Goal: Information Seeking & Learning: Learn about a topic

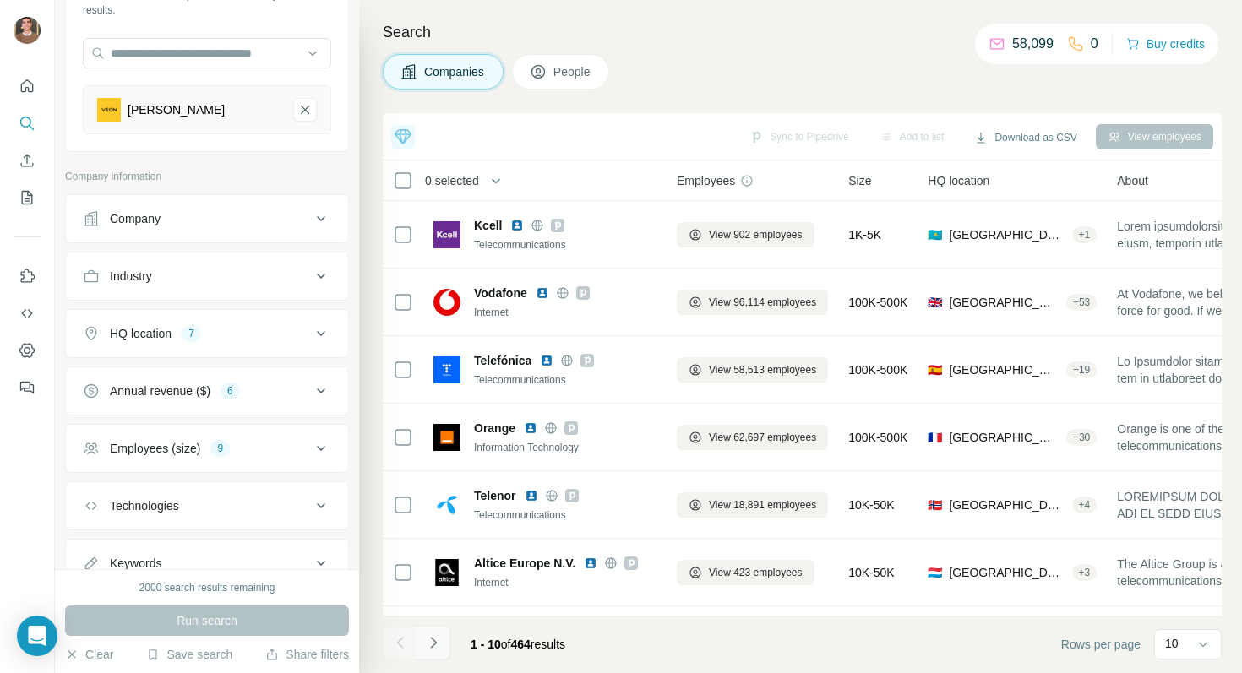
click at [435, 636] on icon "Navigate to next page" at bounding box center [433, 643] width 17 height 17
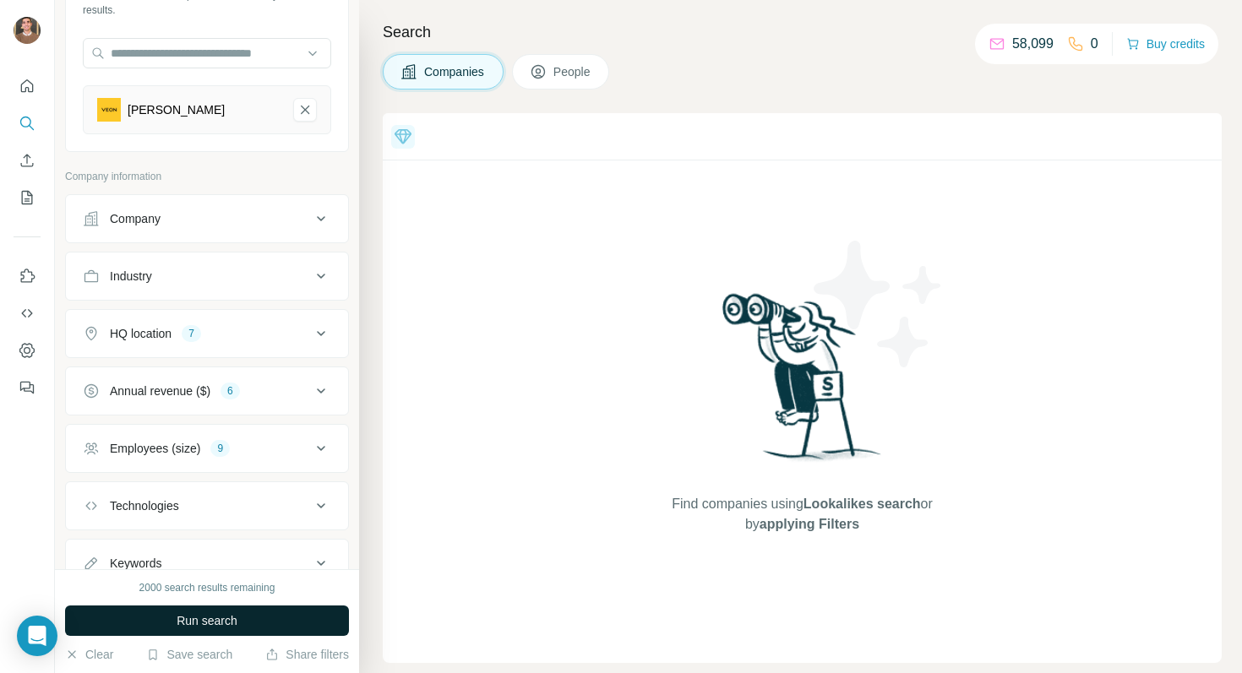
click at [242, 626] on button "Run search" at bounding box center [207, 621] width 284 height 30
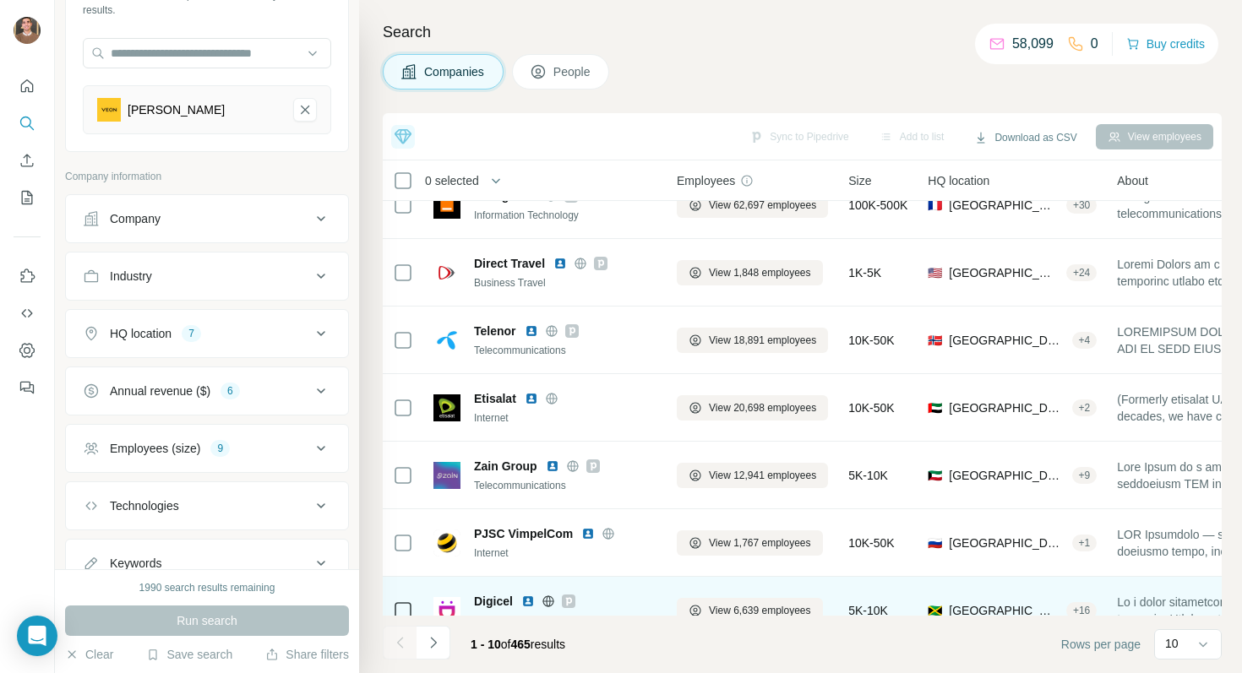
scroll to position [261, 0]
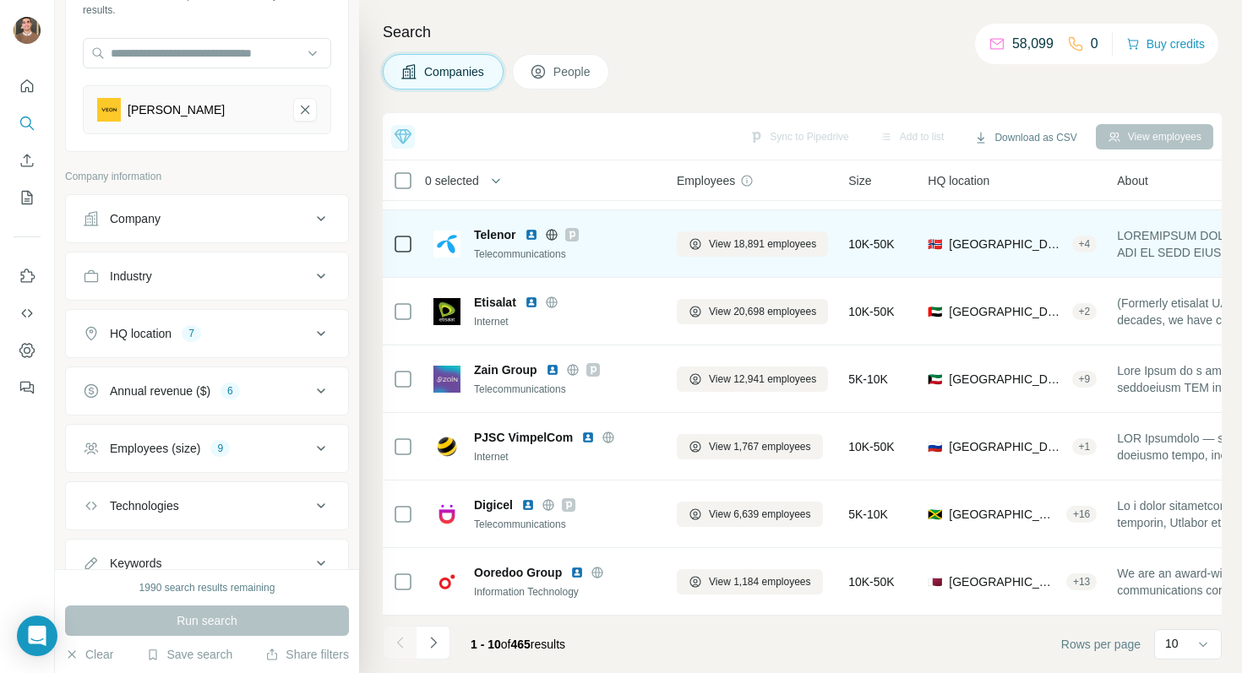
click at [571, 240] on icon at bounding box center [572, 235] width 10 height 14
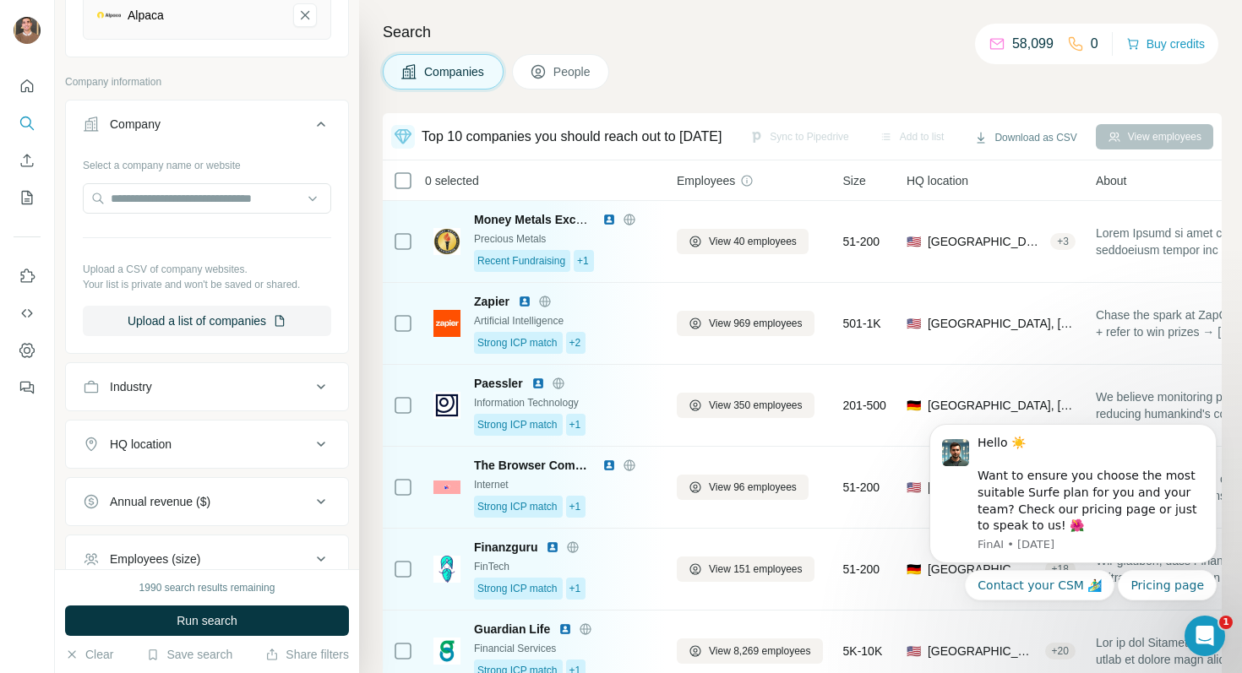
scroll to position [238, 0]
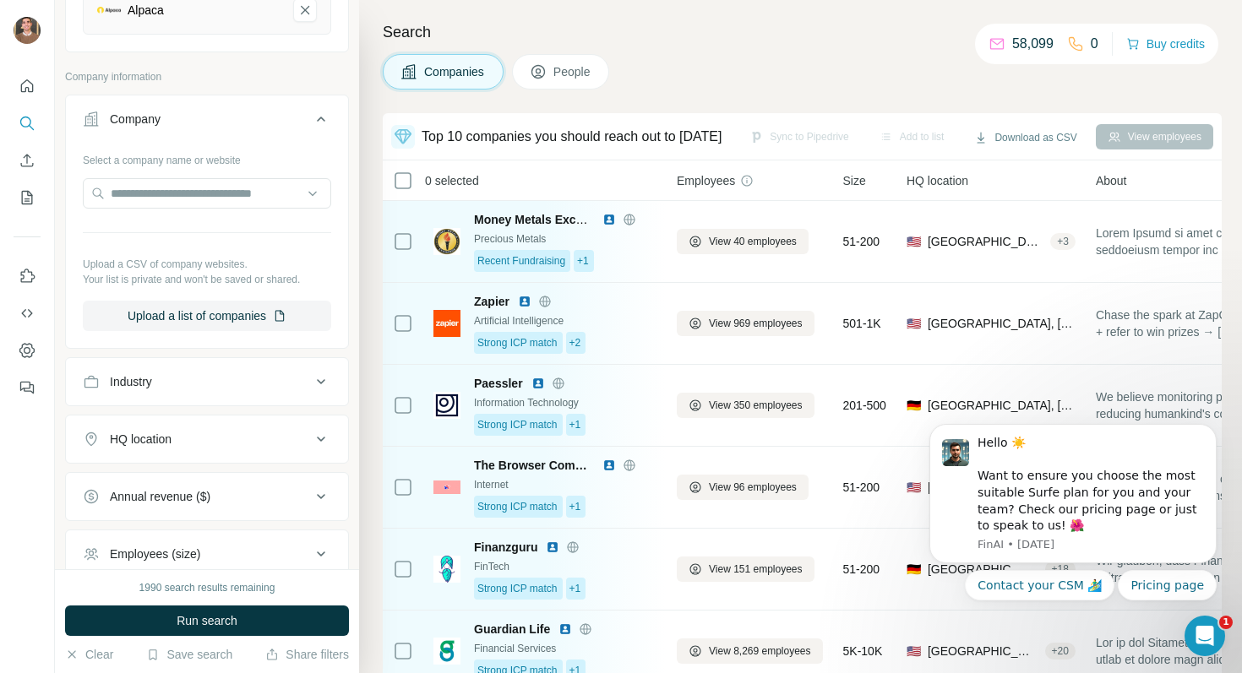
click at [306, 440] on div "HQ location" at bounding box center [197, 439] width 228 height 17
click at [195, 477] on input "text" at bounding box center [207, 481] width 248 height 30
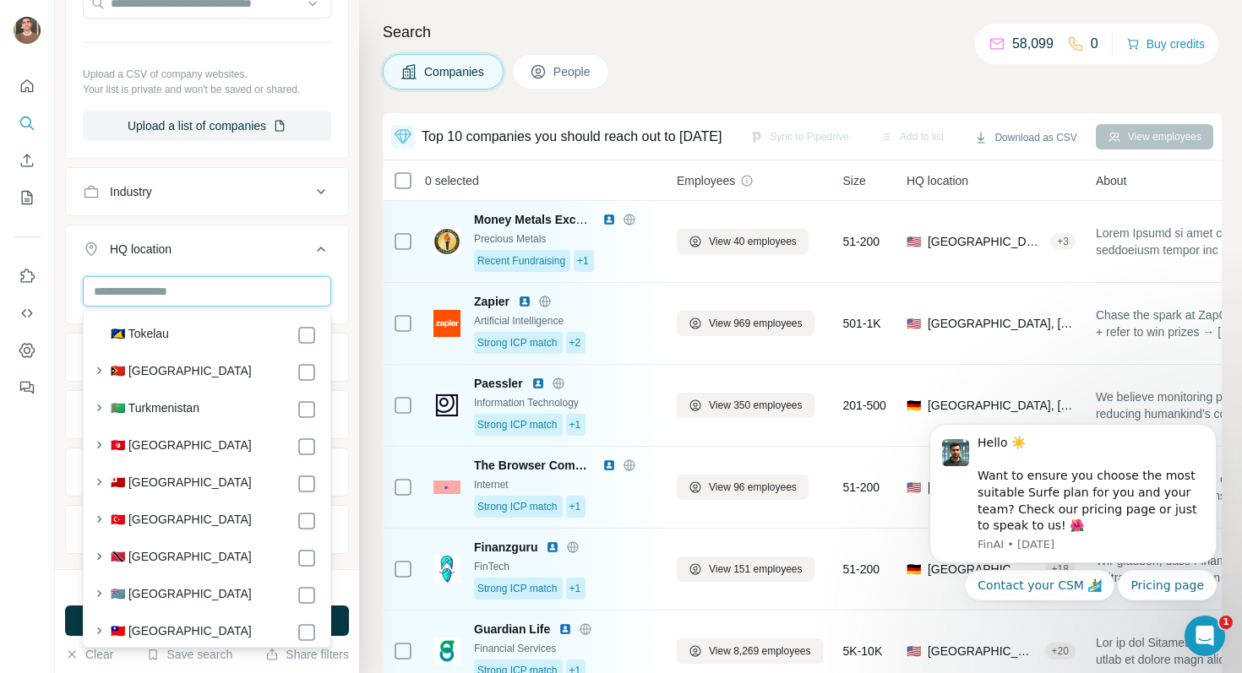
scroll to position [9116, 0]
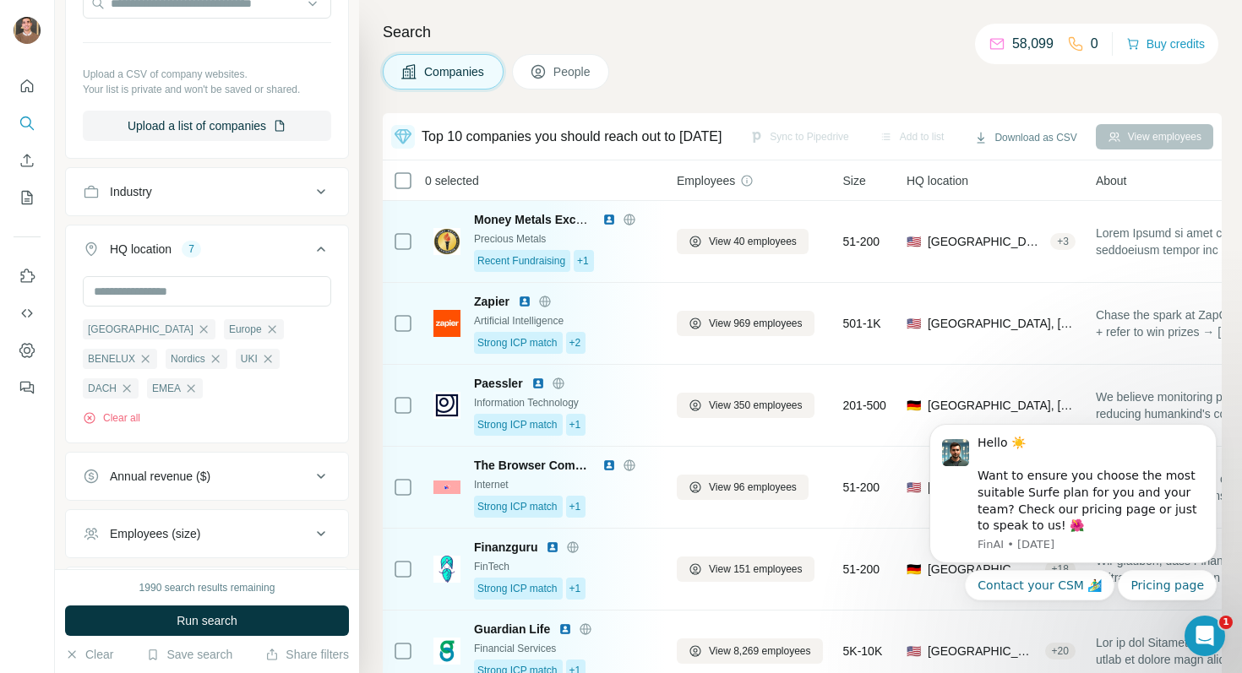
click at [278, 257] on button "HQ location 7" at bounding box center [207, 252] width 282 height 47
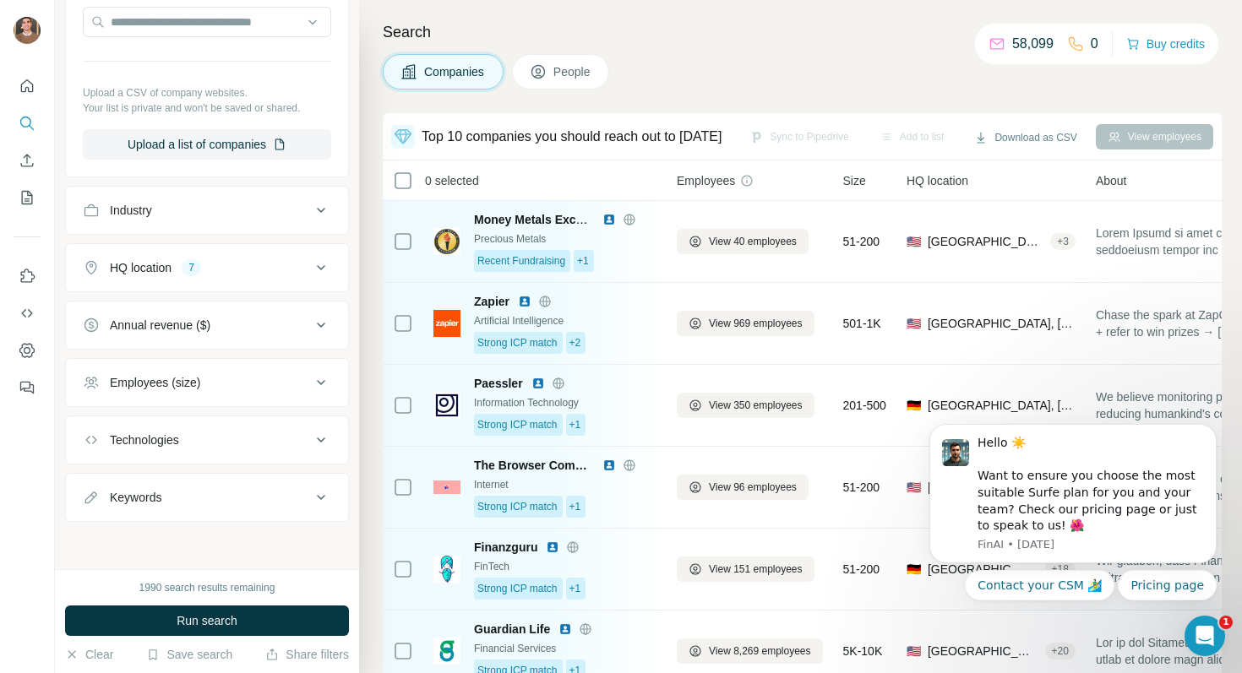
click at [280, 389] on div "Employees (size)" at bounding box center [197, 382] width 228 height 17
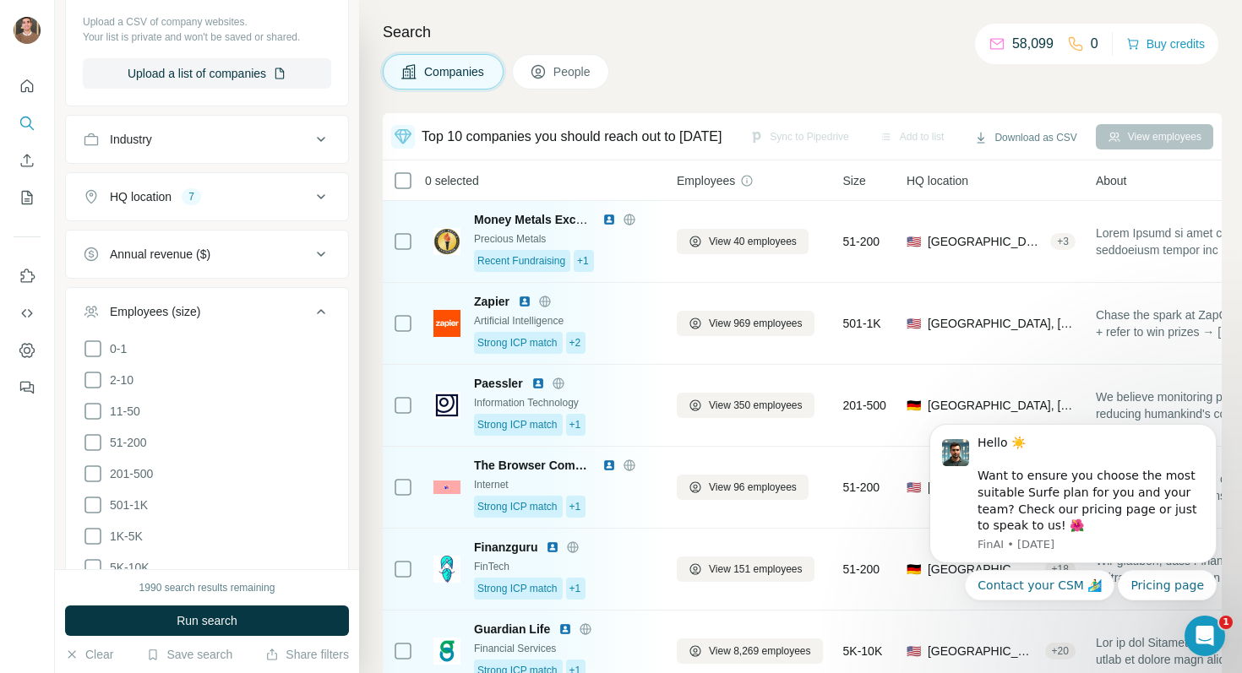
scroll to position [561, 0]
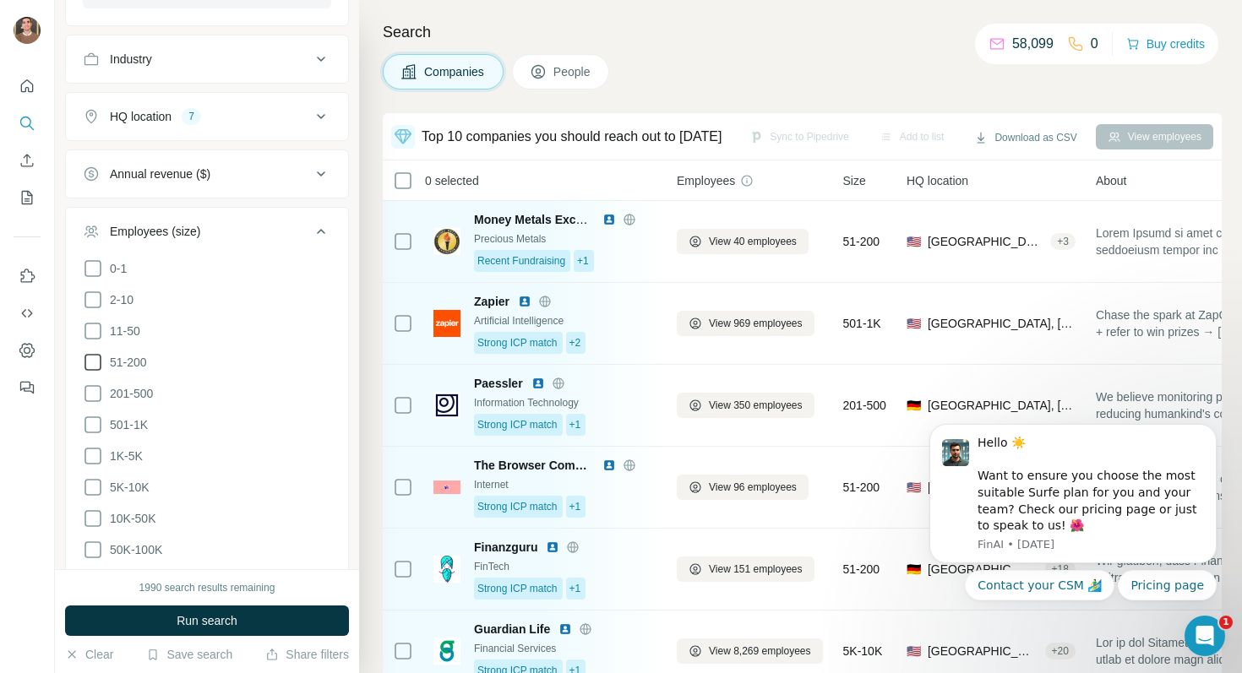
click at [138, 368] on span "51-200" at bounding box center [125, 362] width 44 height 17
click at [136, 379] on ul "0-1 2-10 11-50 [PHONE_NUMBER] 501-1K 1K-5K 5K-10K 10K-50K 50K-100K 100K-500K 50…" at bounding box center [207, 441] width 248 height 365
click at [134, 388] on span "201-500" at bounding box center [128, 393] width 50 height 17
click at [126, 409] on ul "0-1 2-10 11-50 [PHONE_NUMBER] 501-1K 1K-5K 5K-10K 10K-50K 50K-100K 100K-500K 50…" at bounding box center [207, 441] width 248 height 365
click at [124, 422] on span "501-1K" at bounding box center [125, 425] width 45 height 17
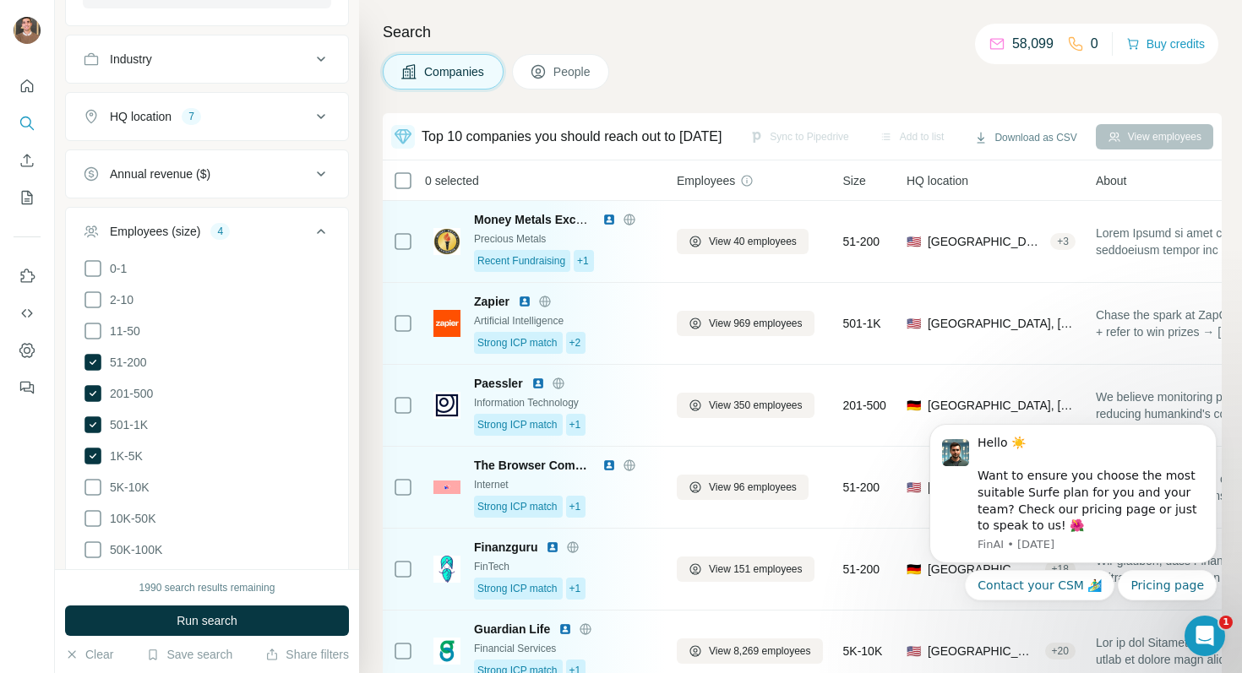
click at [117, 471] on ul "0-1 2-10 11-50 [PHONE_NUMBER] 501-1K 1K-5K 5K-10K 10K-50K 50K-100K 100K-500K 50…" at bounding box center [207, 441] width 248 height 365
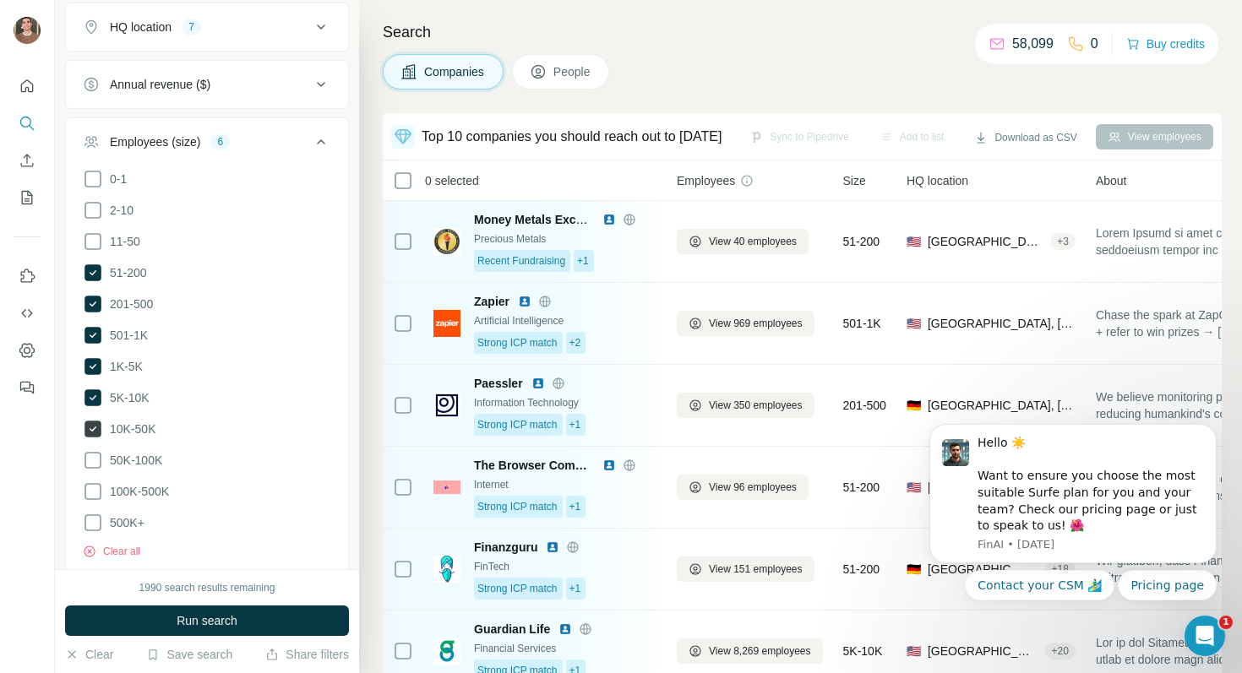
scroll to position [652, 0]
click at [106, 450] on span "50K-100K" at bounding box center [132, 458] width 59 height 17
click at [98, 471] on ul "0-1 2-10 11-50 [PHONE_NUMBER] 501-1K 1K-5K 5K-10K 10K-50K 50K-100K 100K-500K 50…" at bounding box center [207, 349] width 248 height 365
click at [96, 488] on icon at bounding box center [93, 490] width 20 height 20
click at [96, 520] on icon at bounding box center [93, 521] width 20 height 20
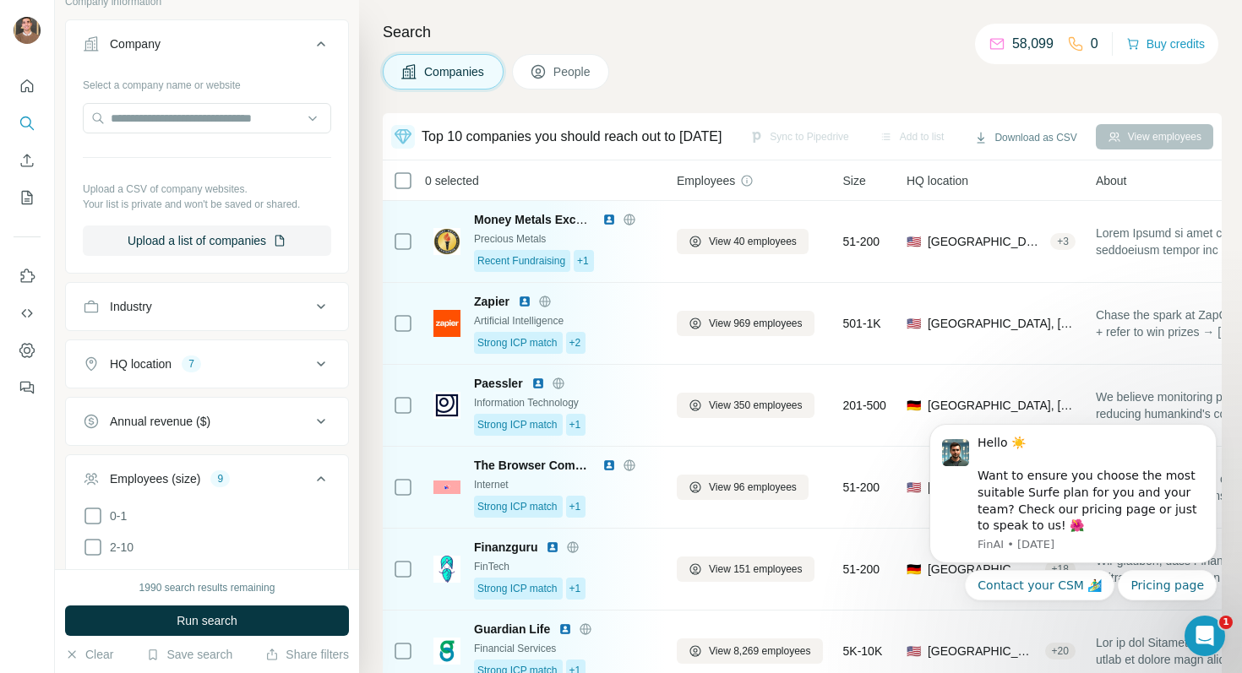
scroll to position [227, 0]
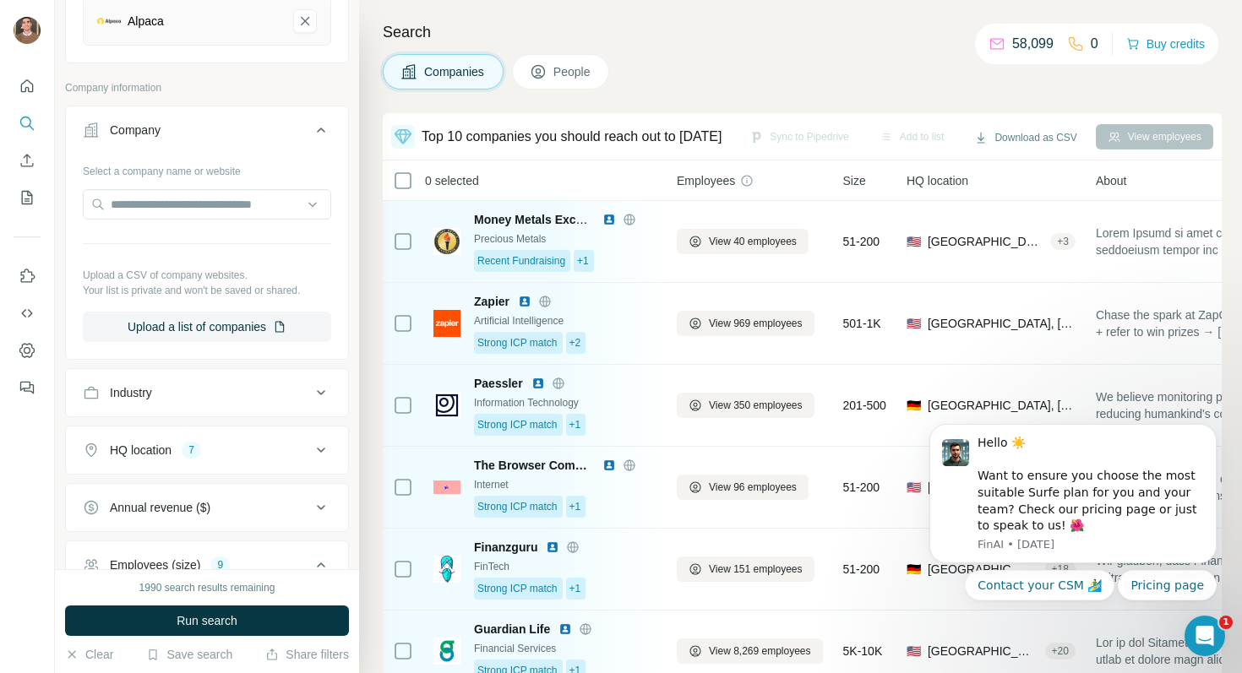
click at [164, 513] on div "Annual revenue ($)" at bounding box center [160, 507] width 101 height 17
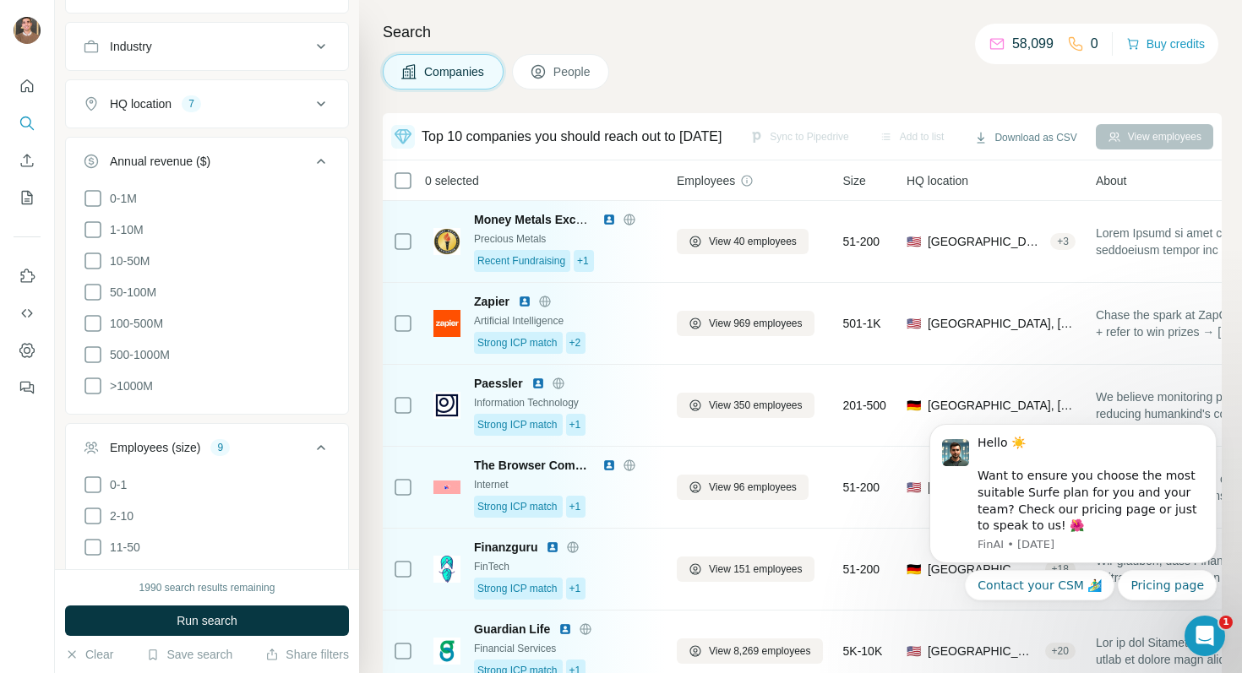
scroll to position [621, 0]
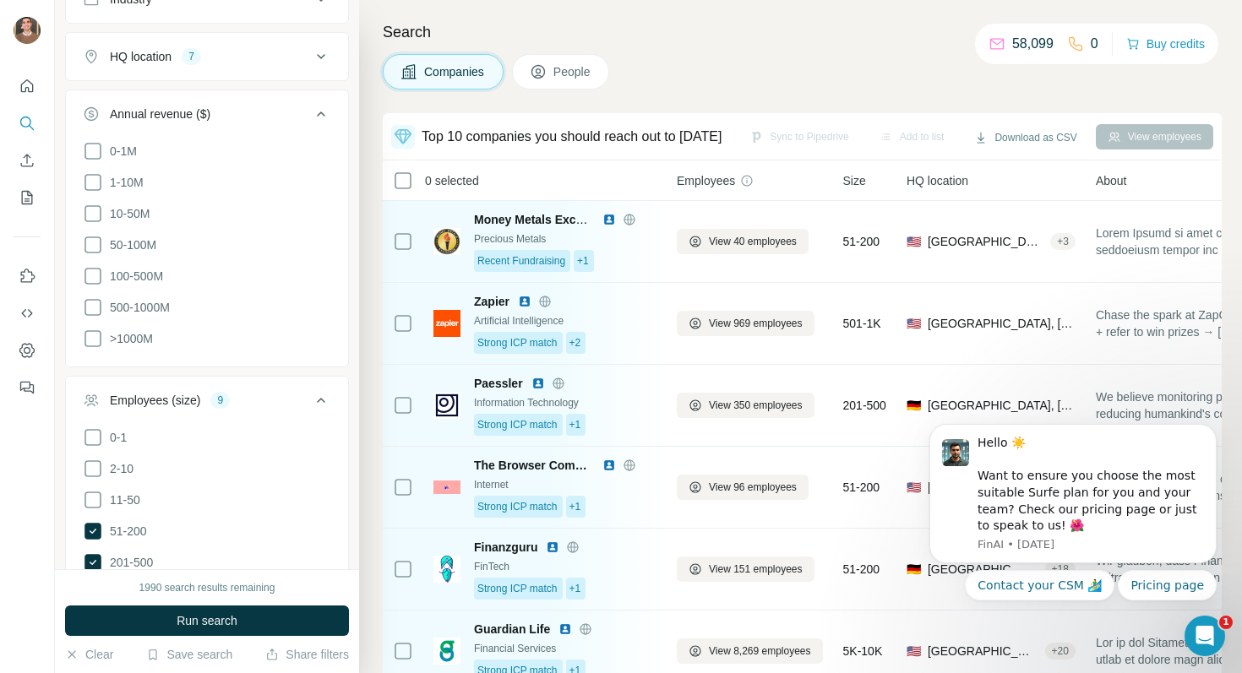
click at [124, 223] on ul "0-1M 1-10M 10-50M 50-100M 100-500M 500-1000M >1000M" at bounding box center [207, 245] width 248 height 209
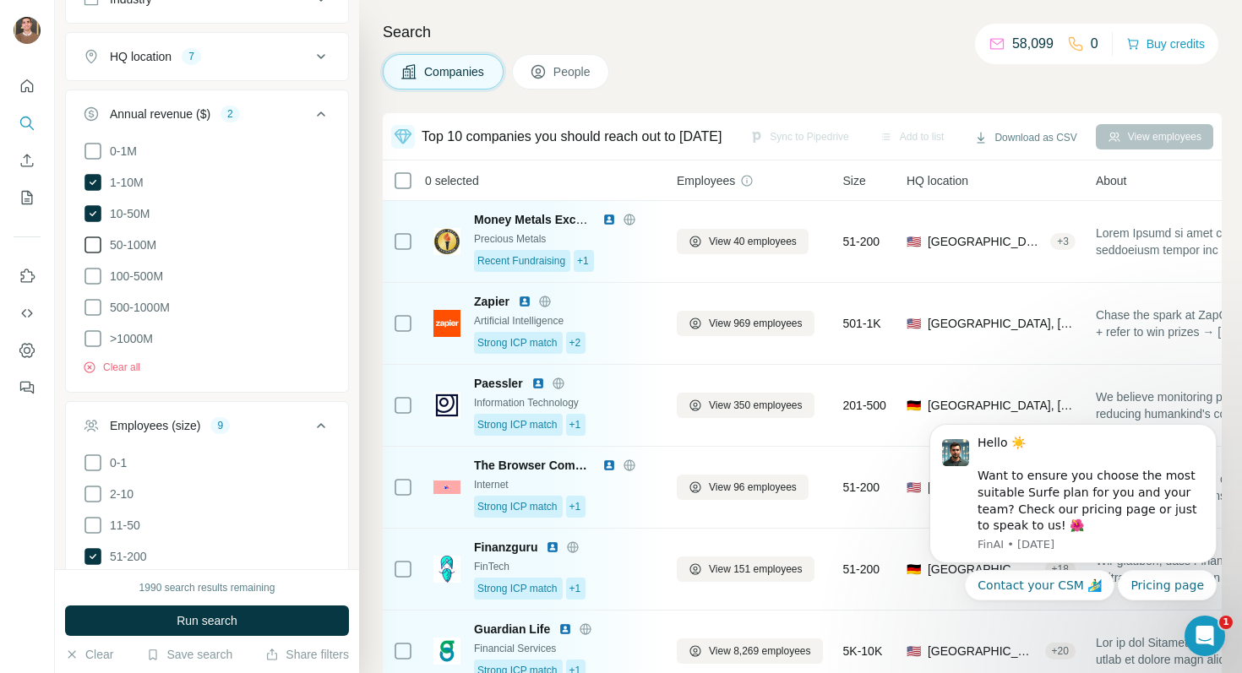
click at [107, 238] on span "50-100M" at bounding box center [129, 245] width 53 height 17
click at [102, 279] on icon at bounding box center [93, 276] width 20 height 20
click at [99, 308] on icon at bounding box center [93, 307] width 20 height 20
click at [99, 333] on icon at bounding box center [93, 339] width 20 height 20
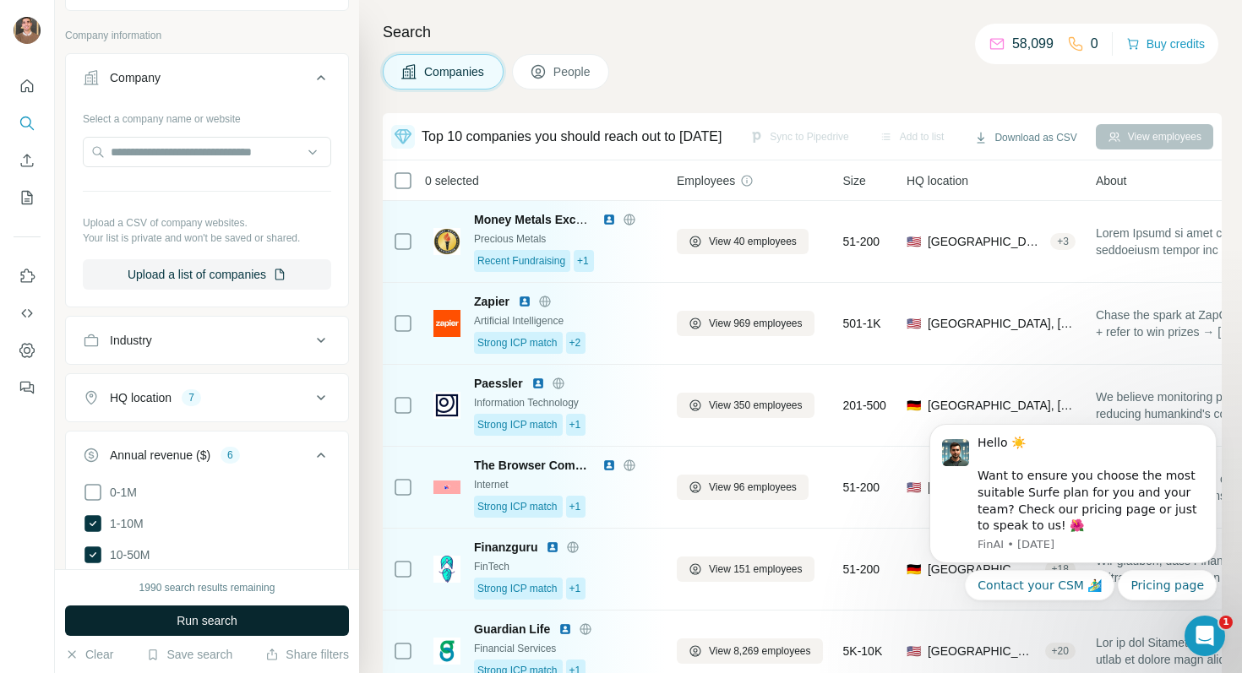
scroll to position [272, 0]
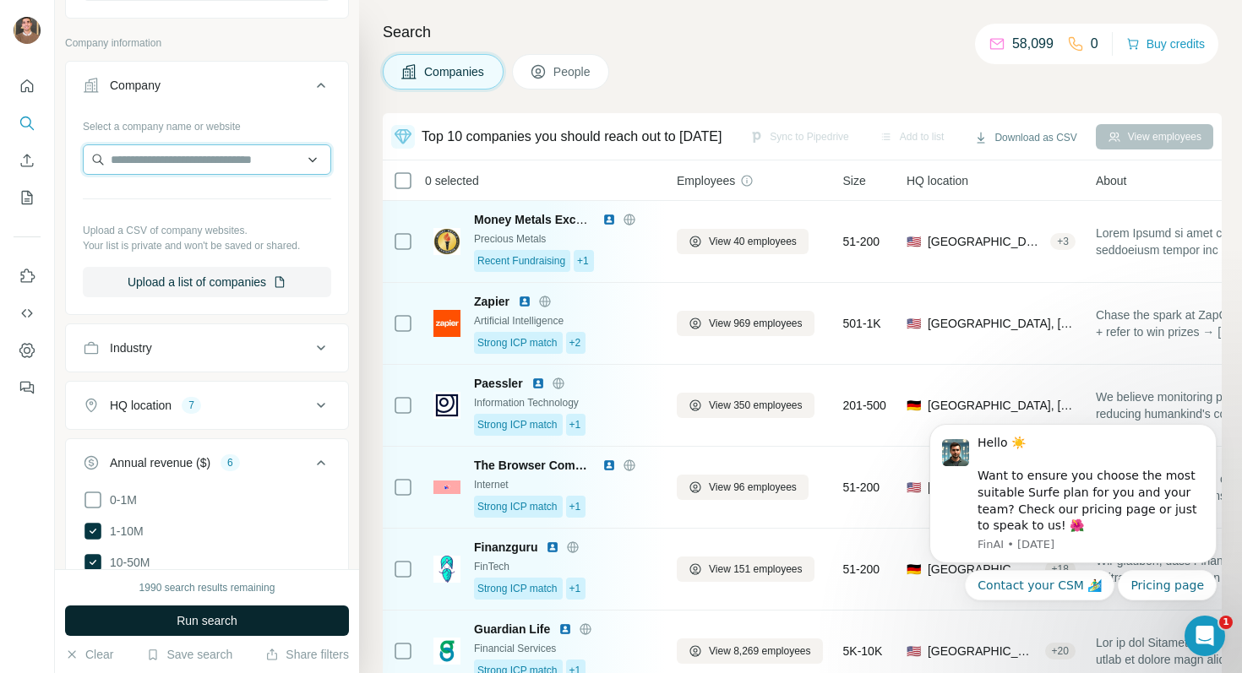
click at [216, 157] on input "text" at bounding box center [207, 159] width 248 height 30
type input "*"
paste input "******"
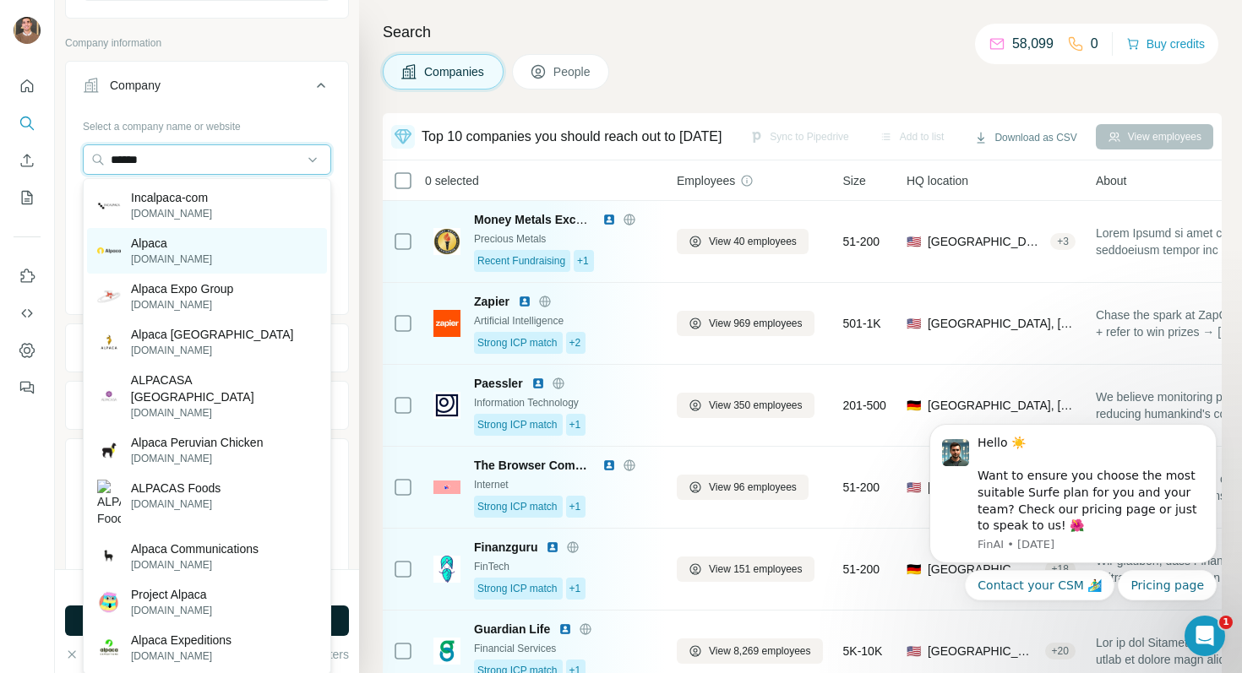
type input "******"
click at [190, 234] on div "Alpaca [DOMAIN_NAME]" at bounding box center [207, 251] width 240 height 46
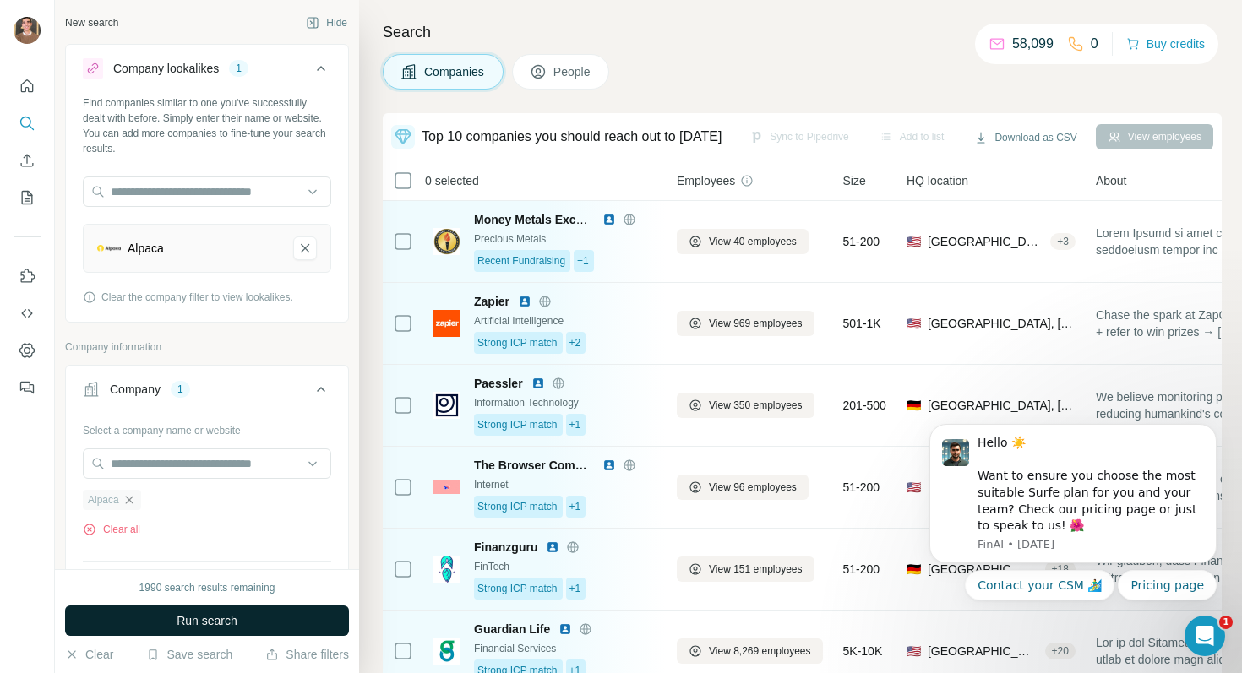
click at [134, 501] on icon "button" at bounding box center [130, 500] width 14 height 14
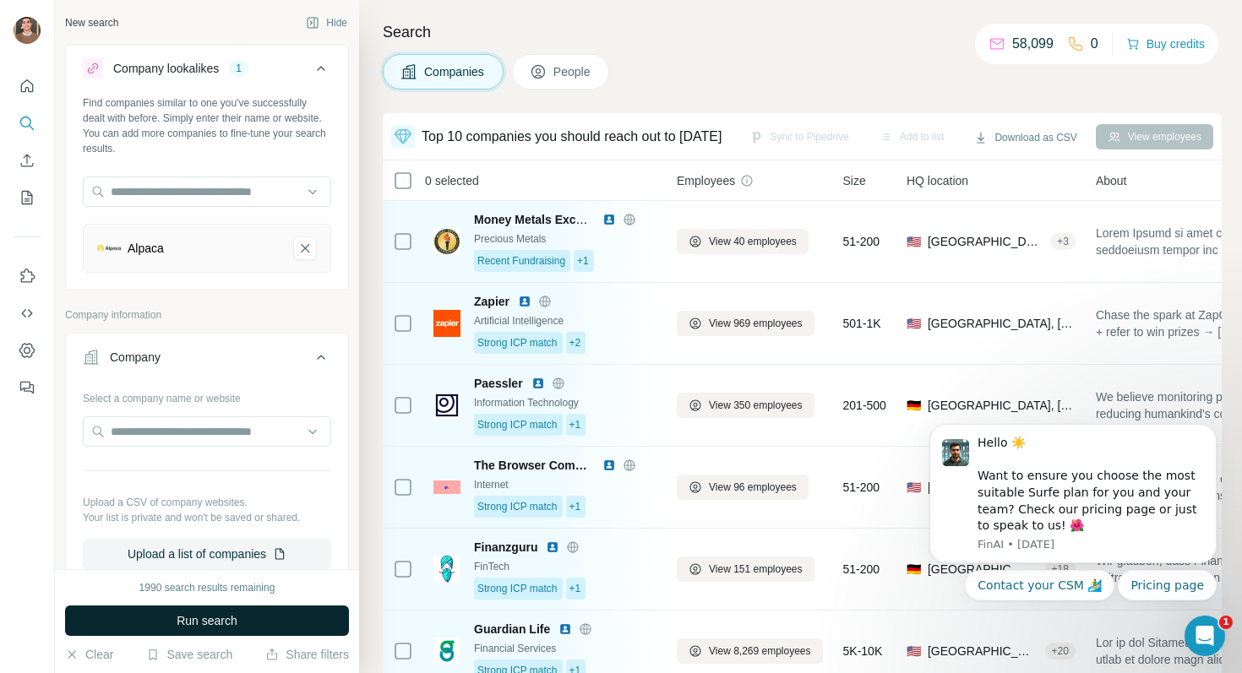
click at [195, 616] on span "Run search" at bounding box center [207, 621] width 61 height 17
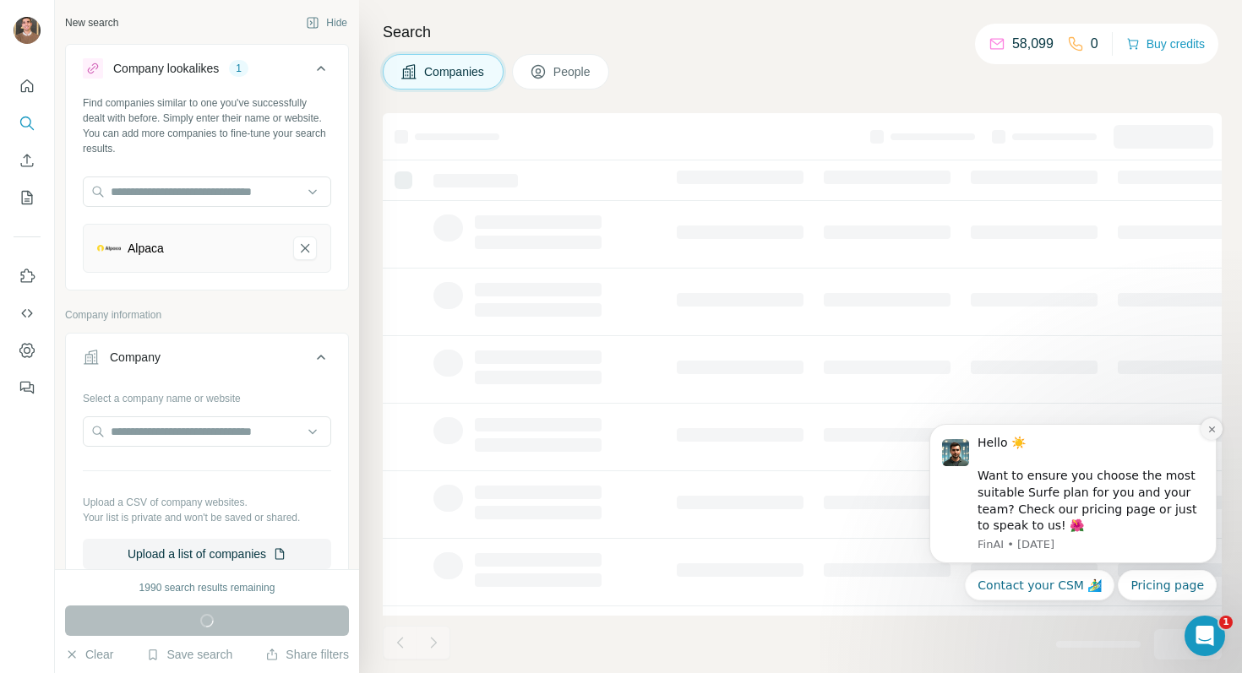
click at [1209, 427] on icon "Dismiss notification" at bounding box center [1211, 430] width 6 height 6
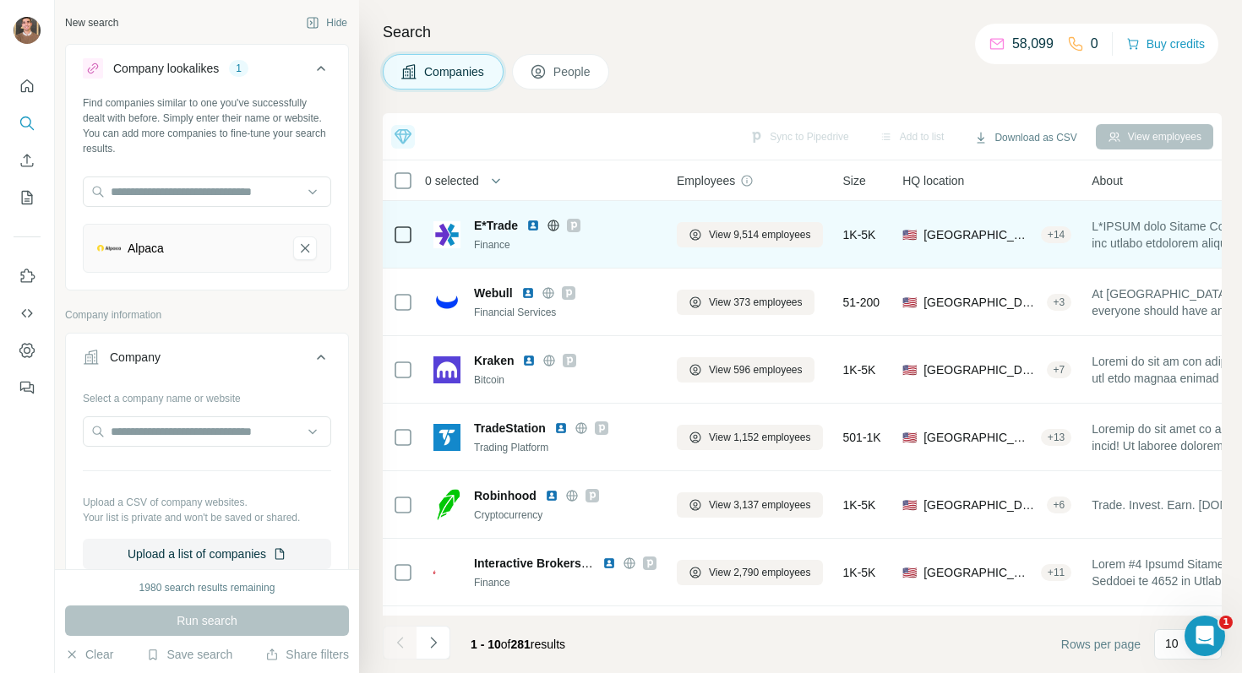
click at [577, 225] on icon at bounding box center [574, 225] width 6 height 8
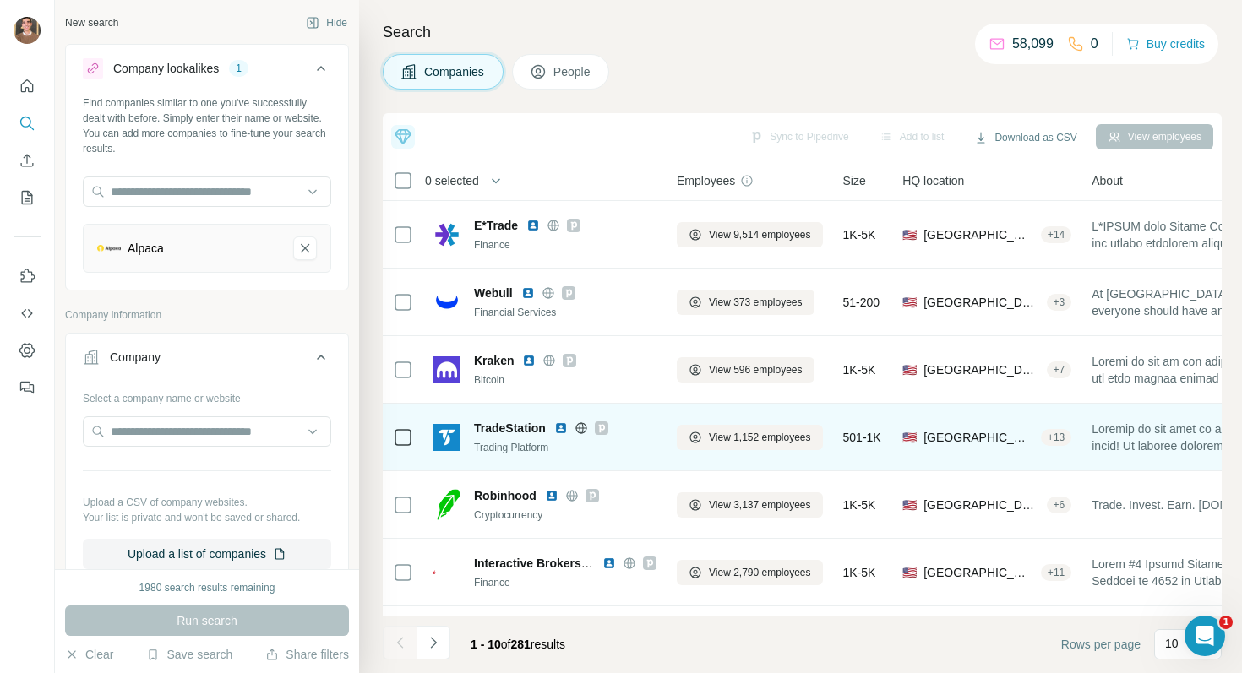
scroll to position [14, 0]
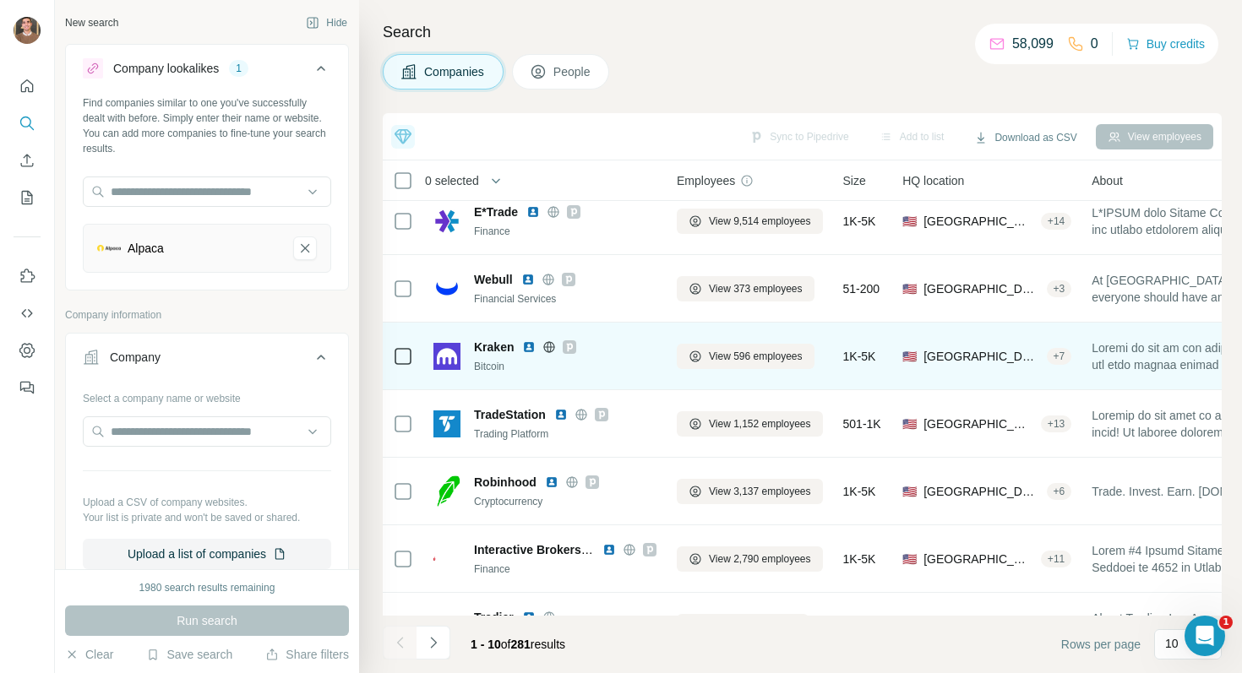
click at [528, 347] on img at bounding box center [529, 347] width 14 height 14
click at [570, 346] on icon at bounding box center [569, 347] width 10 height 14
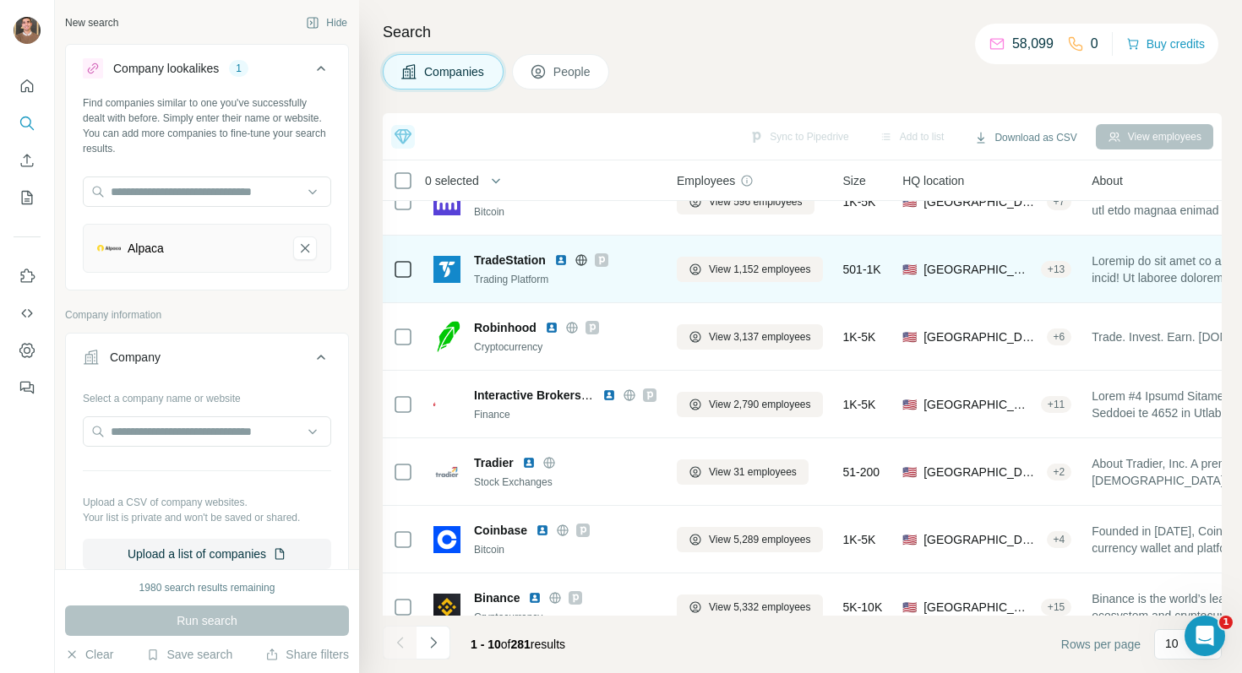
scroll to position [169, 0]
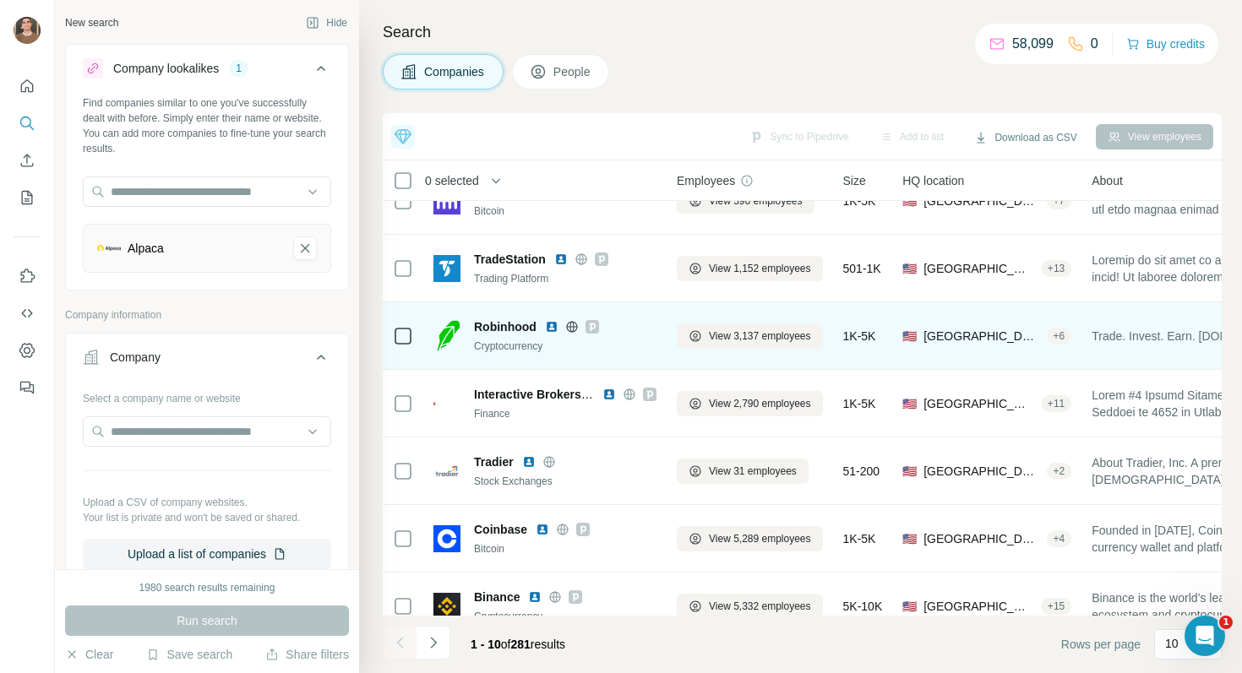
click at [595, 327] on icon at bounding box center [592, 327] width 10 height 14
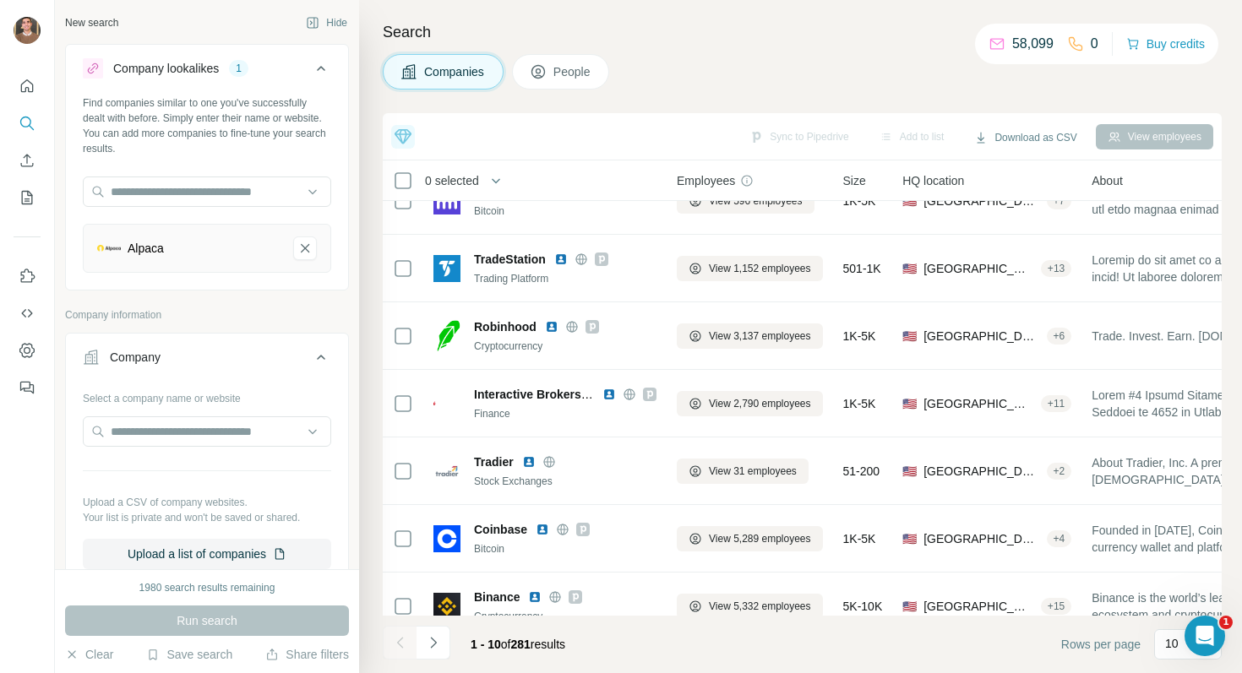
scroll to position [261, 0]
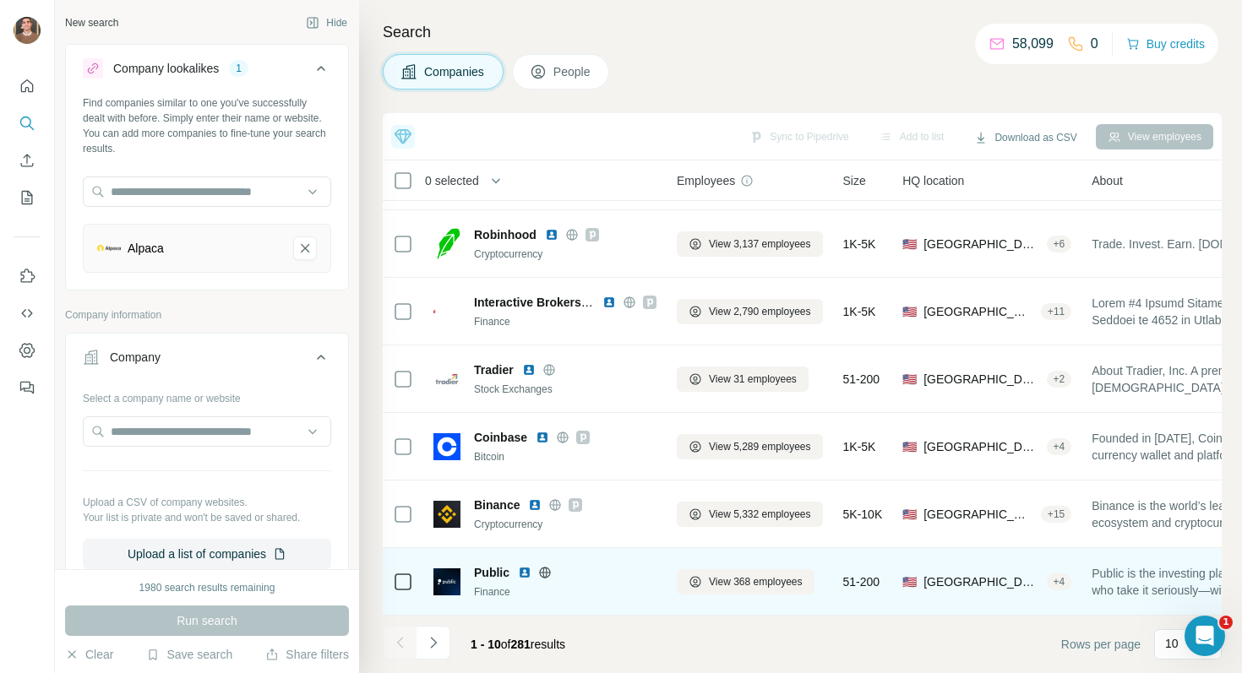
click at [525, 574] on img at bounding box center [525, 573] width 14 height 14
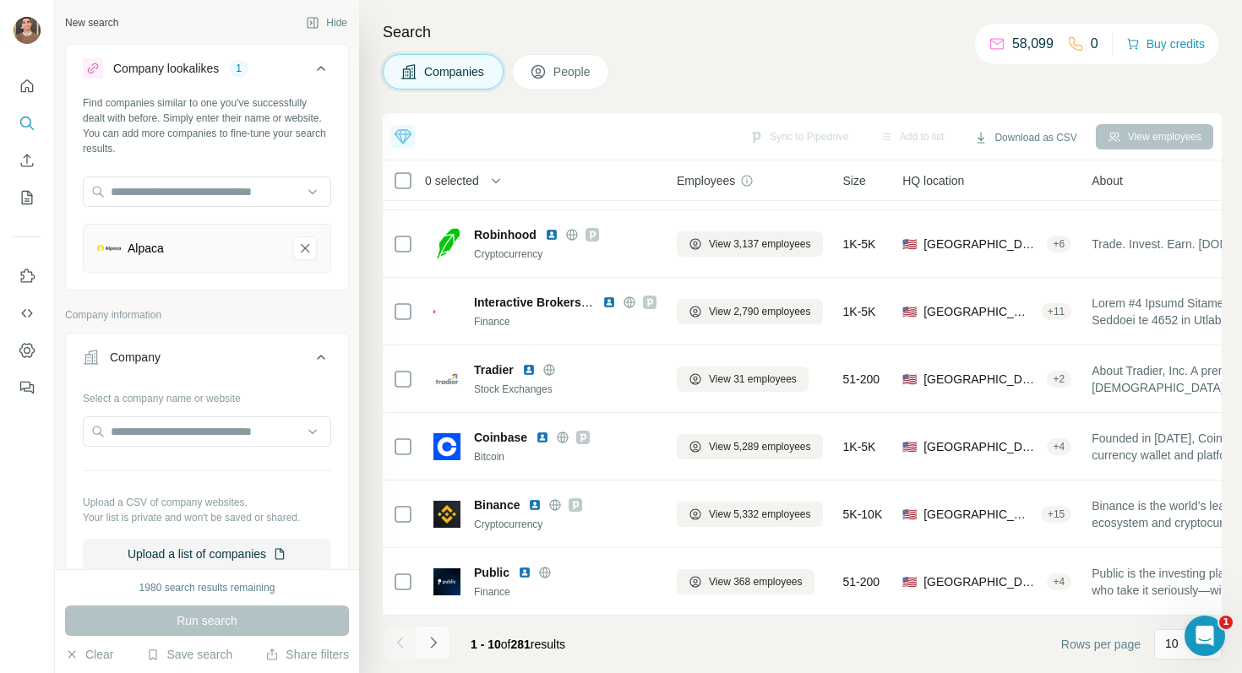
click at [439, 634] on button "Navigate to next page" at bounding box center [434, 643] width 34 height 34
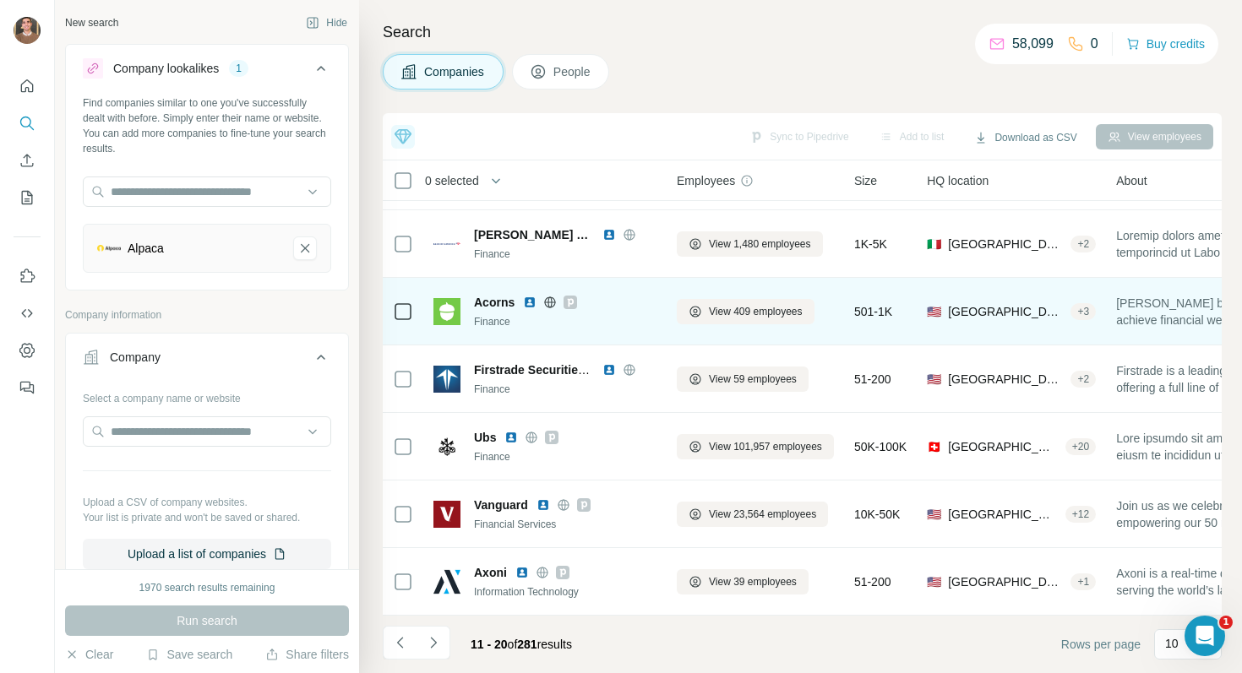
click at [532, 304] on img at bounding box center [530, 303] width 14 height 14
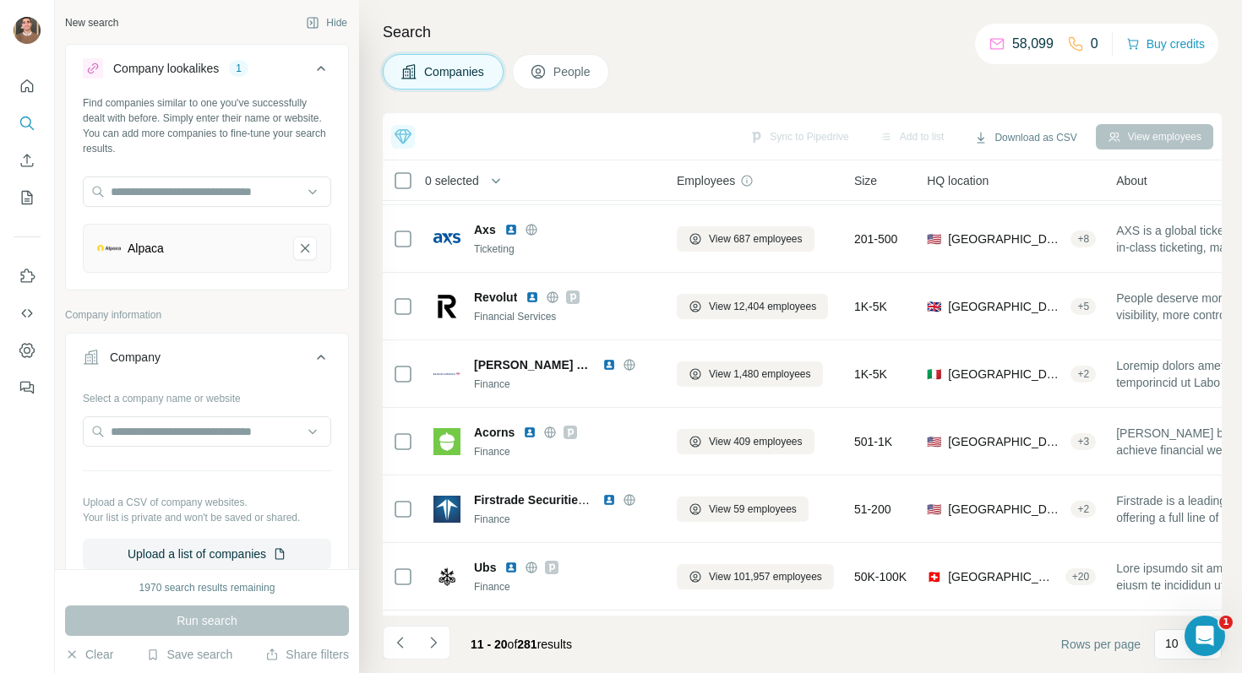
scroll to position [0, 0]
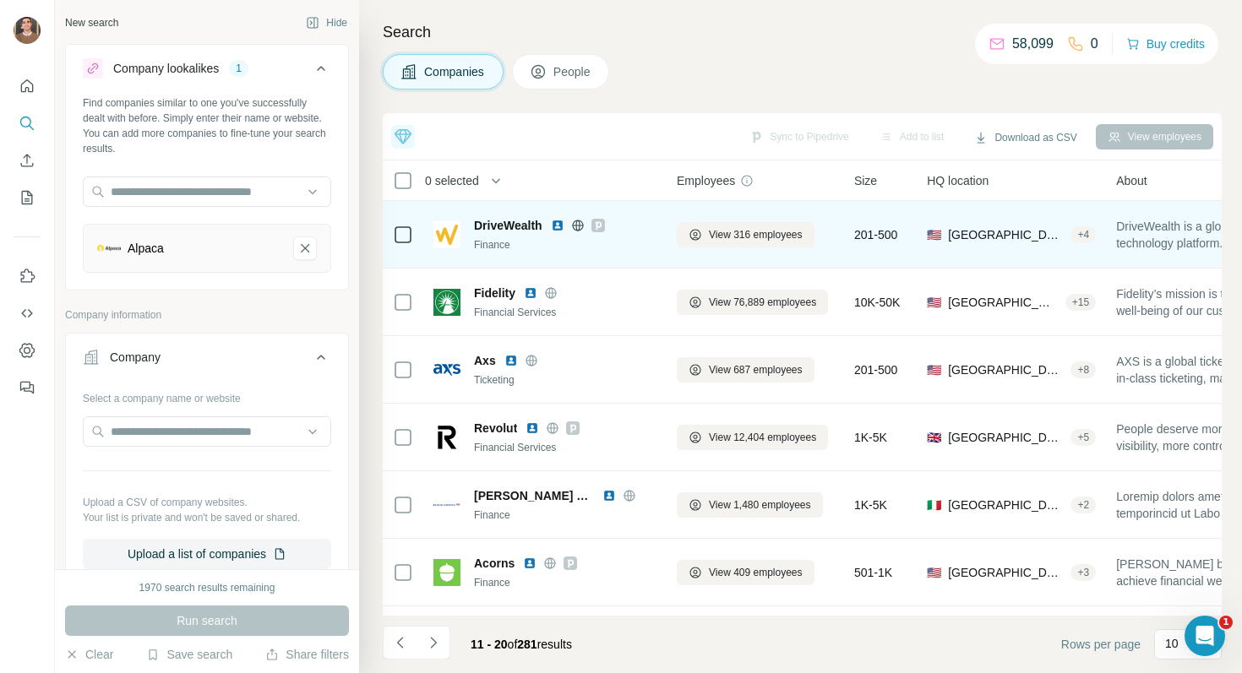
click at [558, 226] on img at bounding box center [558, 226] width 14 height 14
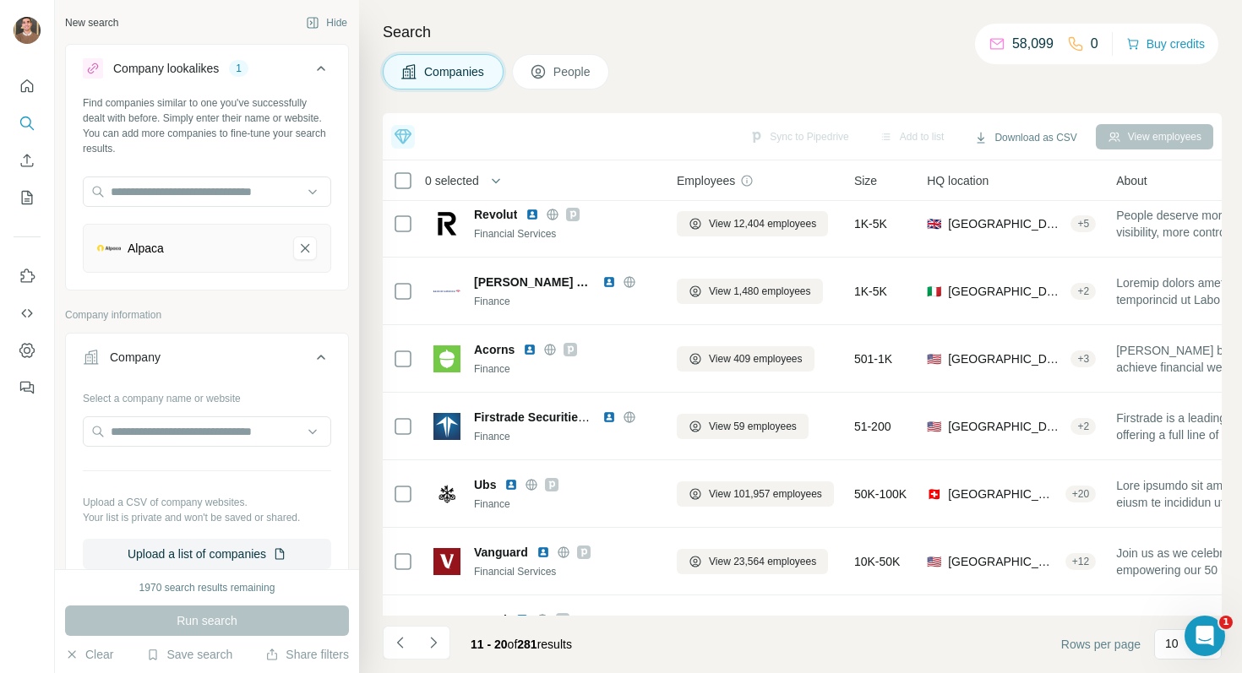
scroll to position [261, 0]
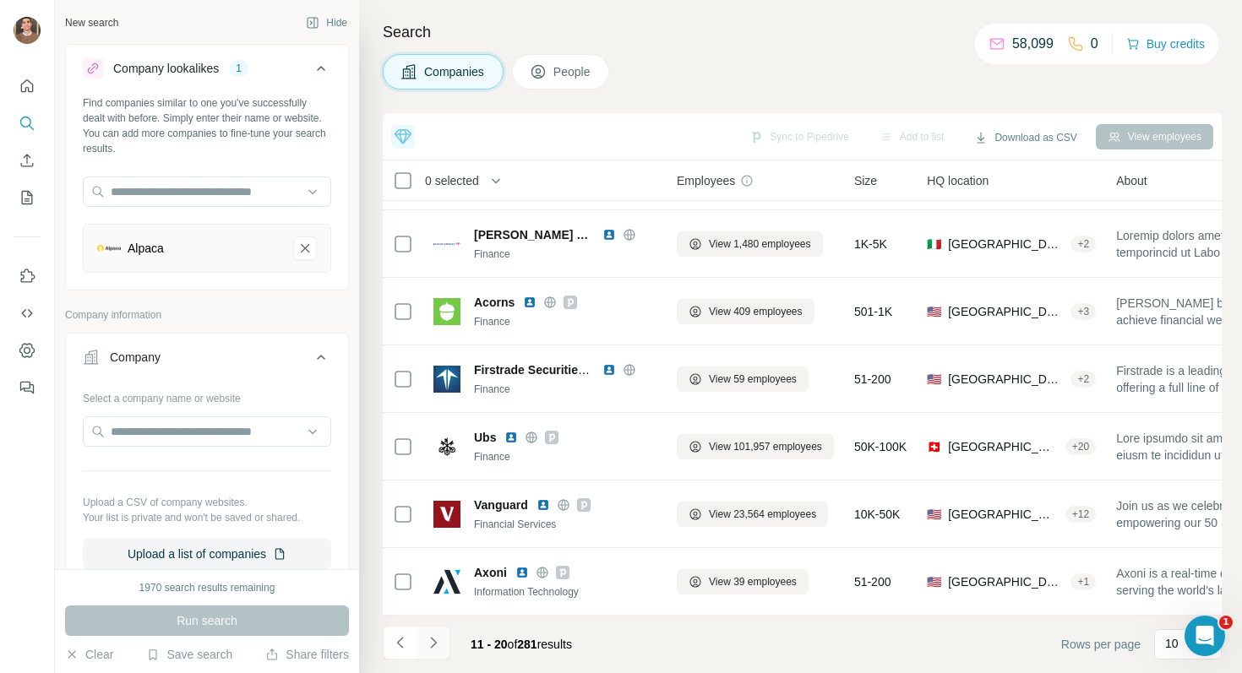
click at [428, 648] on icon "Navigate to next page" at bounding box center [433, 643] width 17 height 17
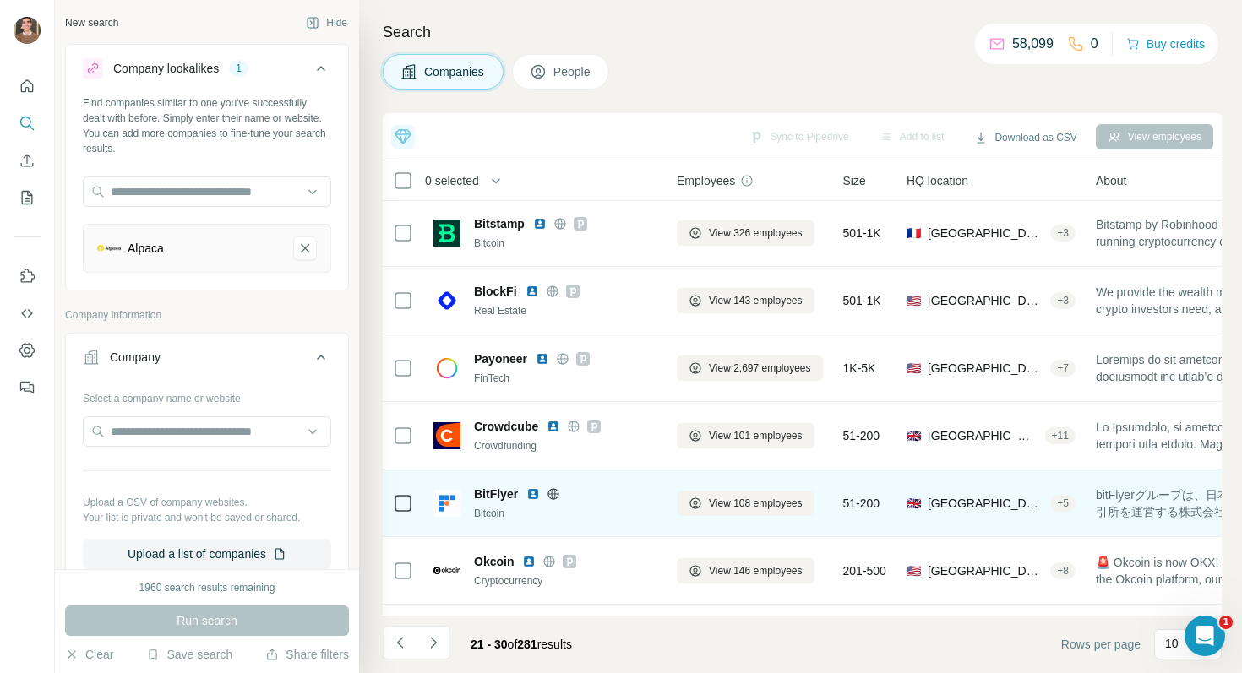
scroll to position [0, 0]
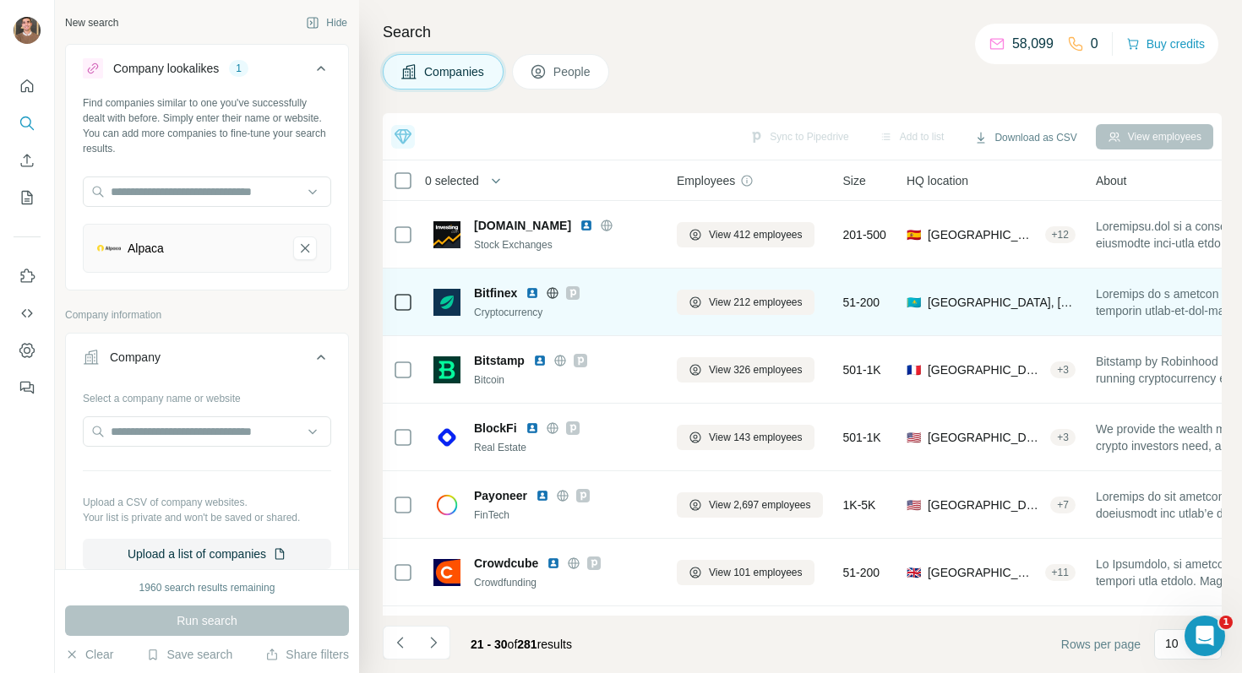
click at [537, 292] on img at bounding box center [533, 293] width 14 height 14
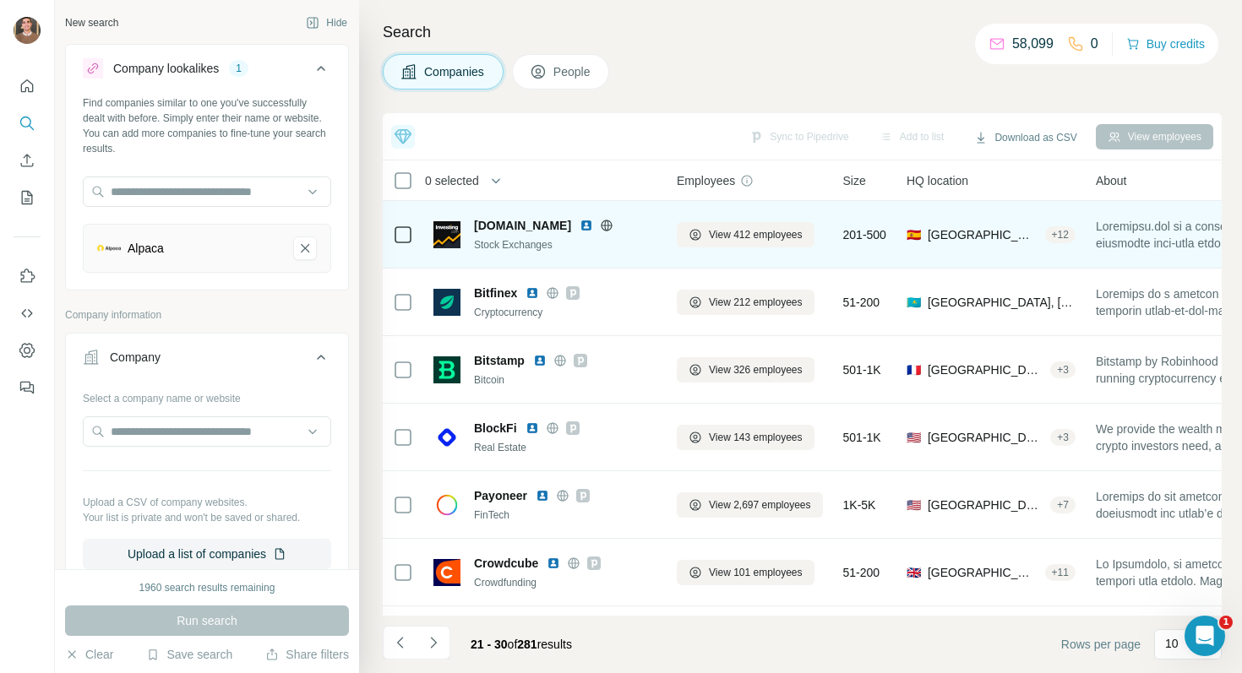
click at [580, 225] on img at bounding box center [587, 226] width 14 height 14
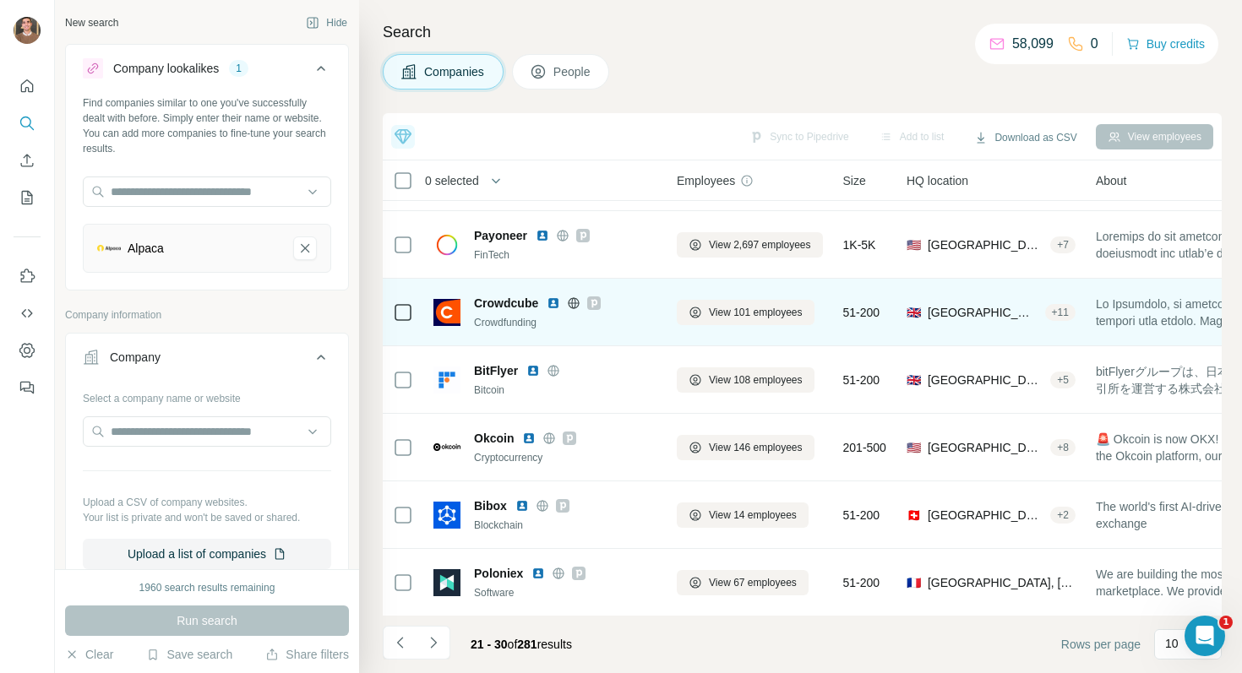
scroll to position [261, 0]
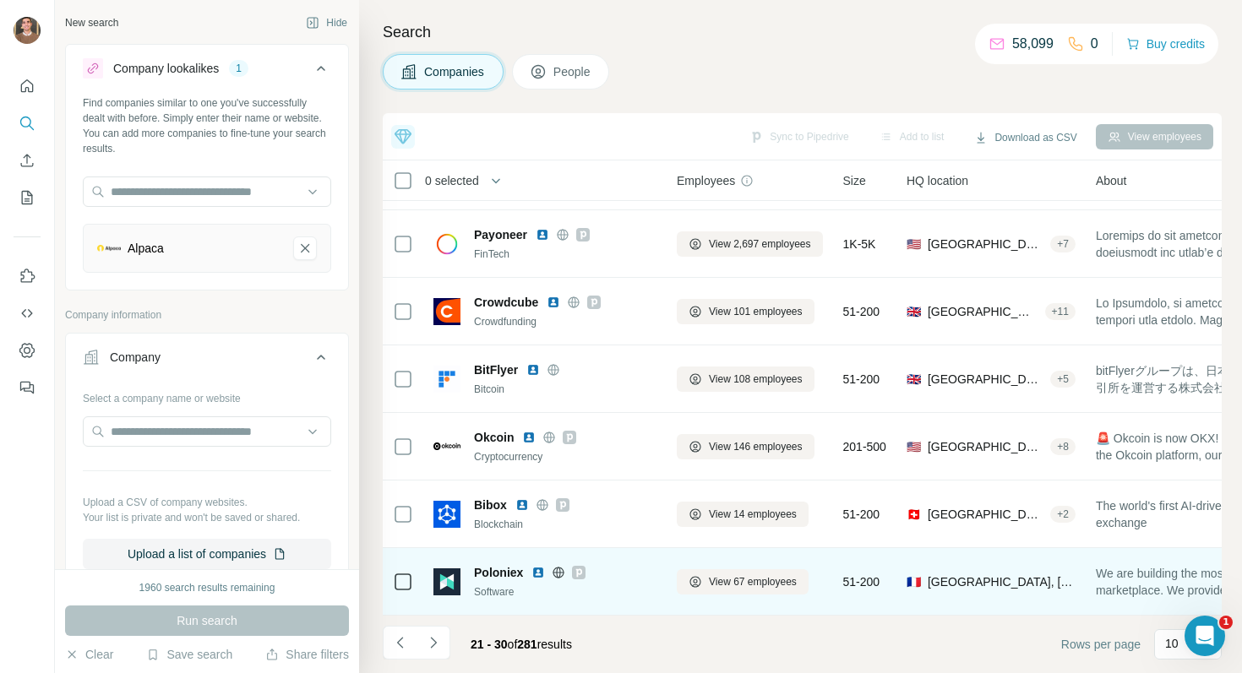
click at [534, 567] on img at bounding box center [538, 573] width 14 height 14
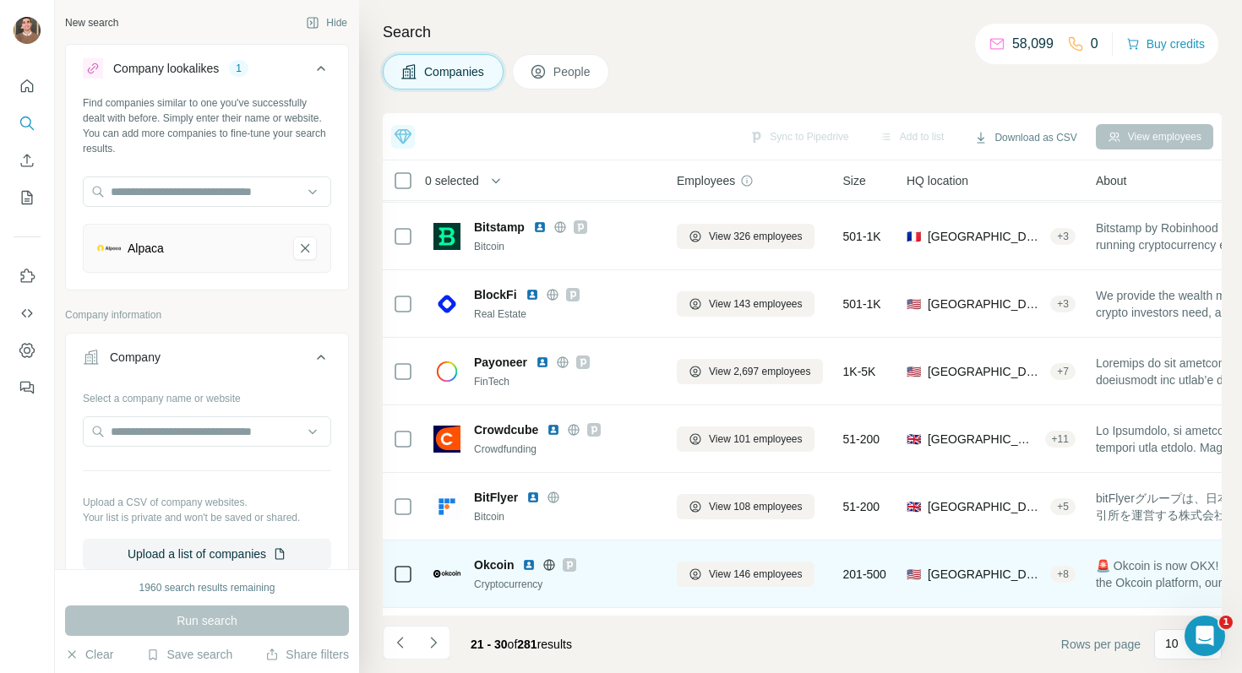
scroll to position [4, 0]
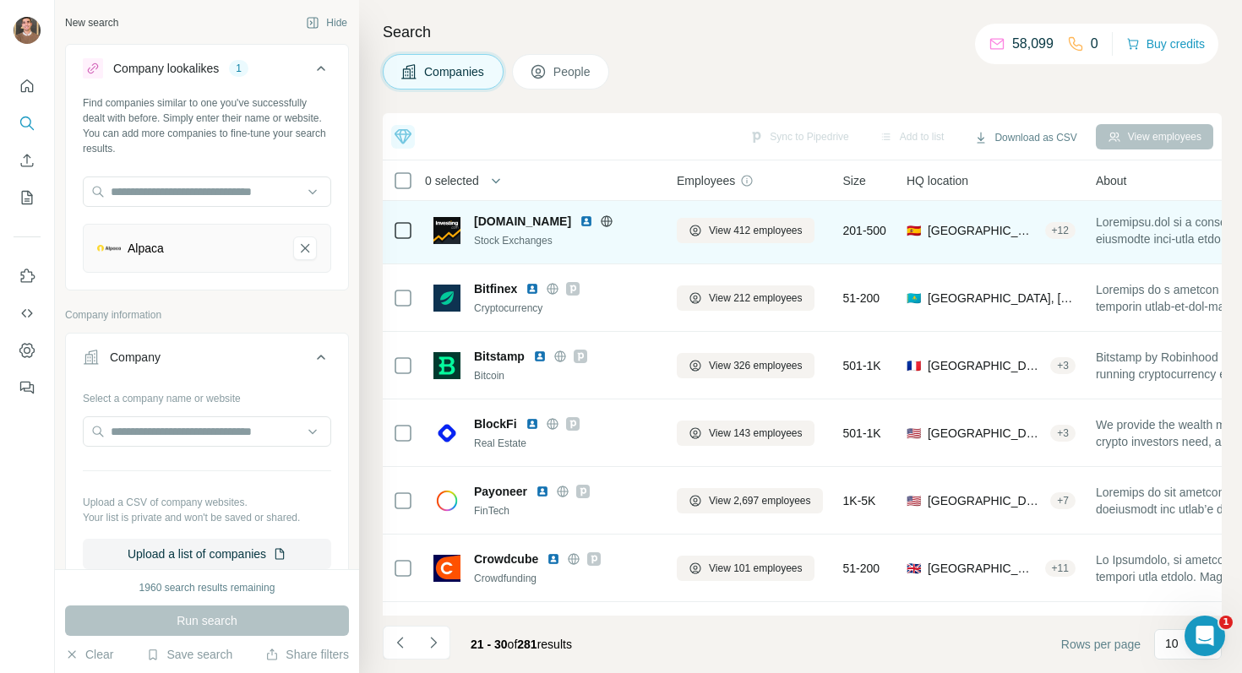
click at [580, 220] on img at bounding box center [587, 222] width 14 height 14
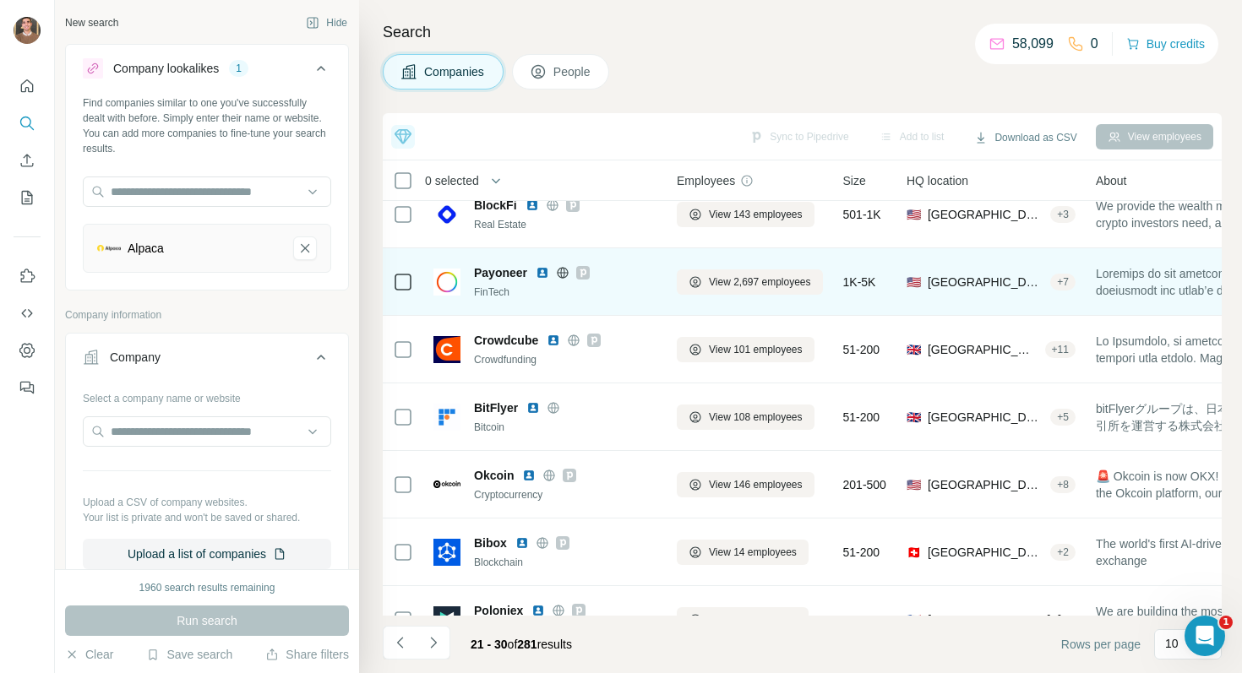
scroll to position [261, 0]
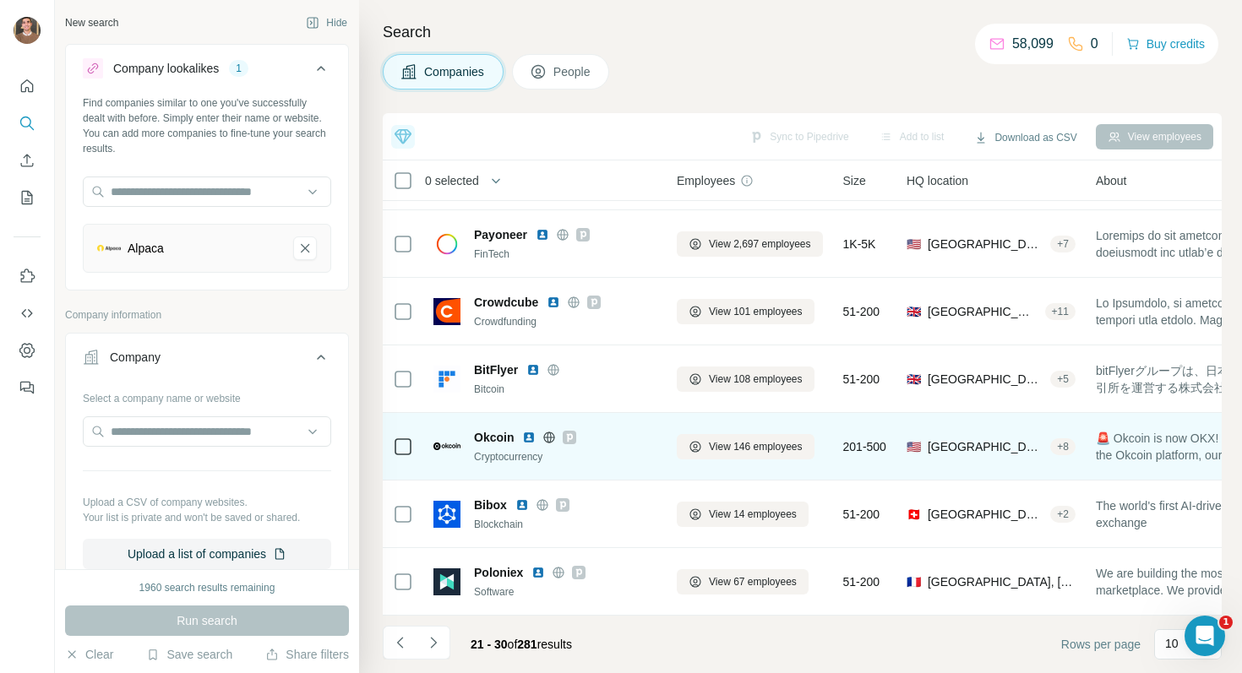
click at [531, 435] on img at bounding box center [529, 438] width 14 height 14
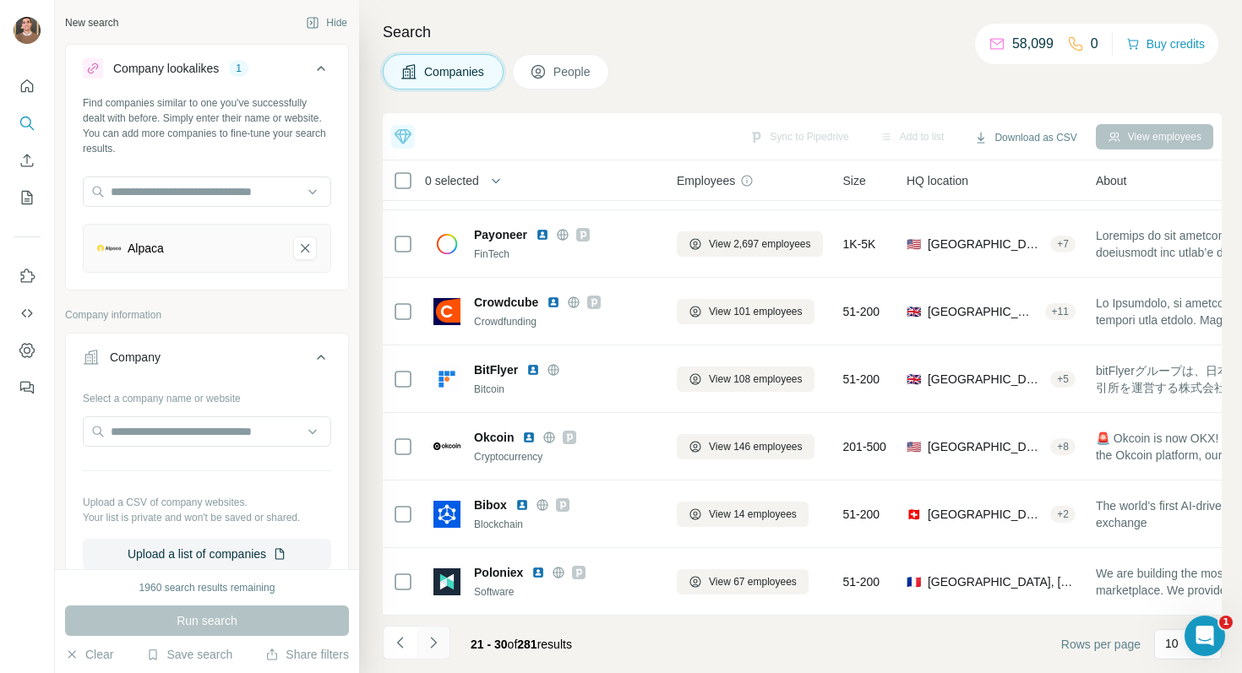
click at [425, 647] on icon "Navigate to next page" at bounding box center [433, 643] width 17 height 17
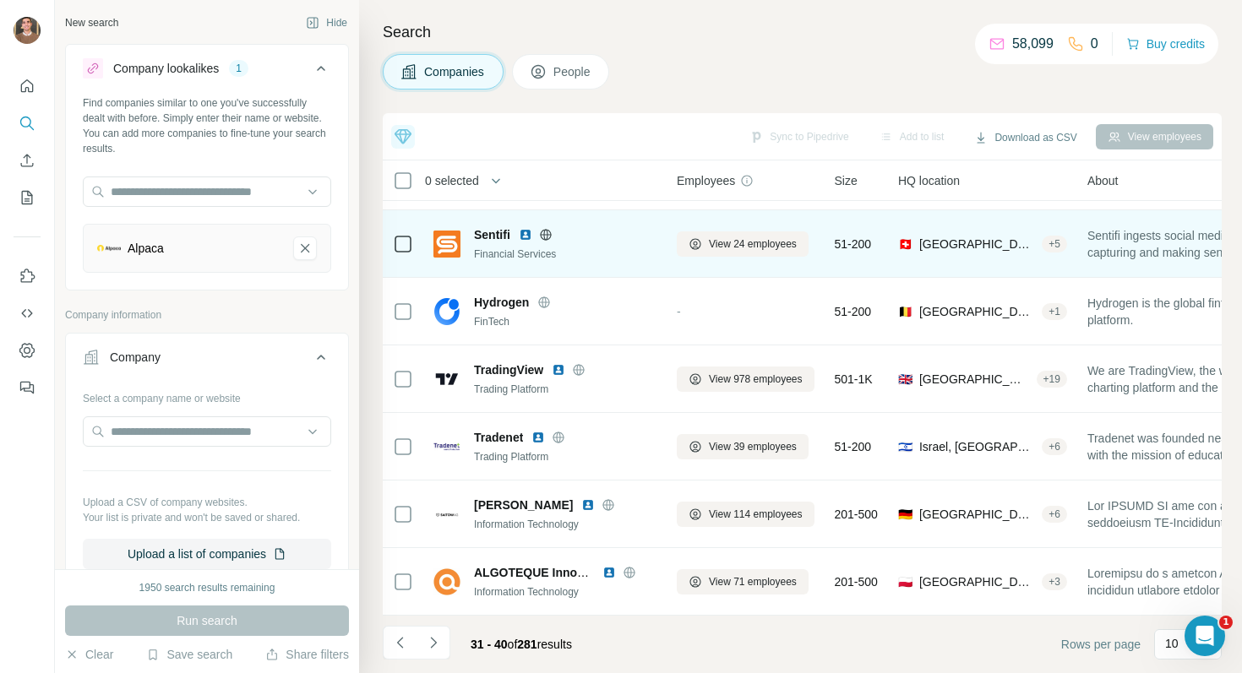
click at [523, 237] on img at bounding box center [526, 235] width 14 height 14
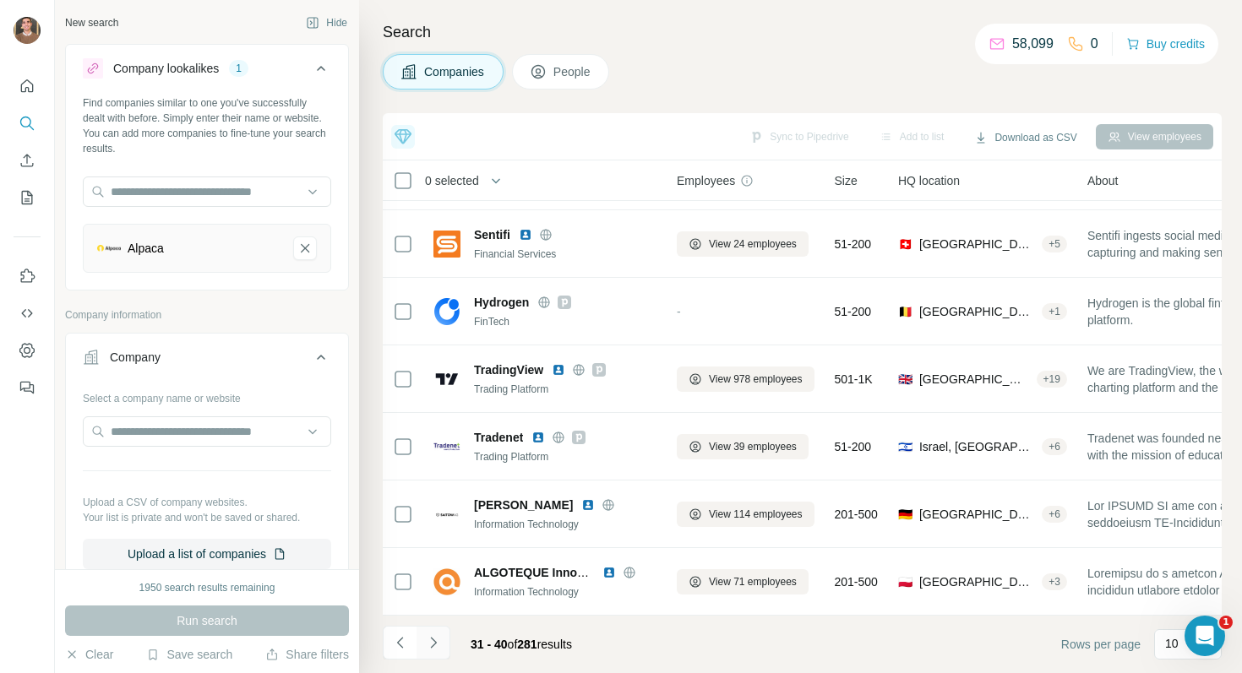
click at [433, 637] on icon "Navigate to next page" at bounding box center [433, 643] width 17 height 17
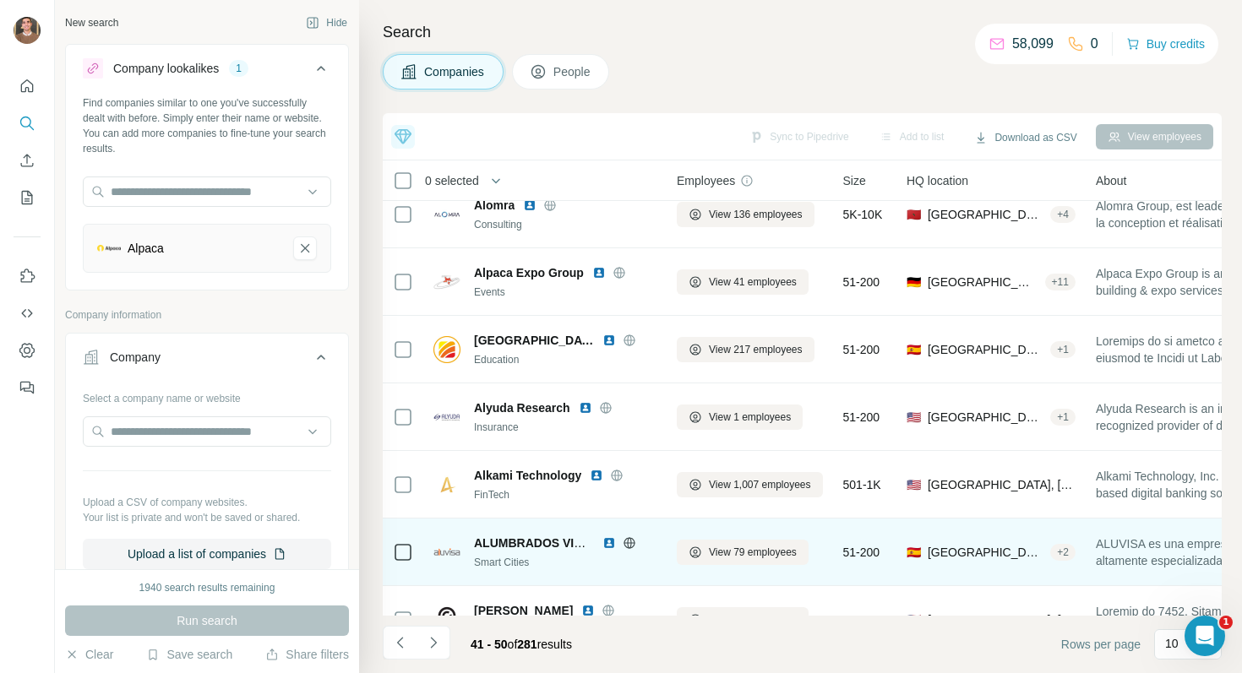
scroll to position [0, 0]
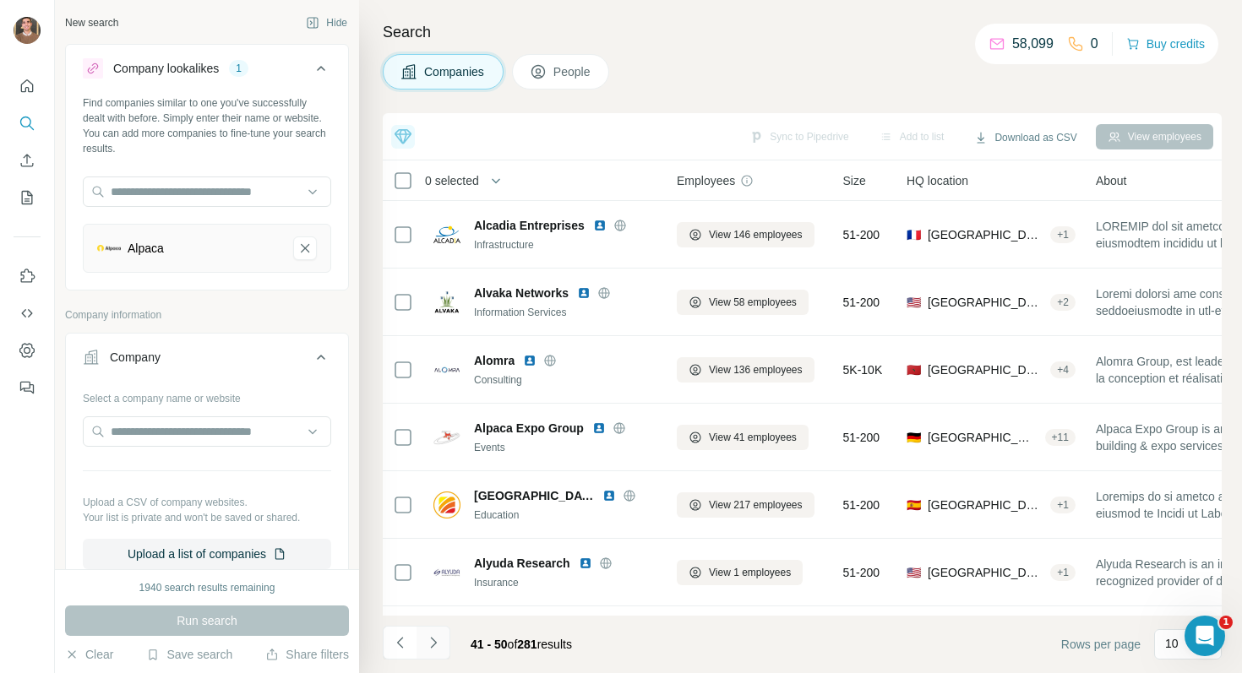
click at [444, 646] on button "Navigate to next page" at bounding box center [434, 643] width 34 height 34
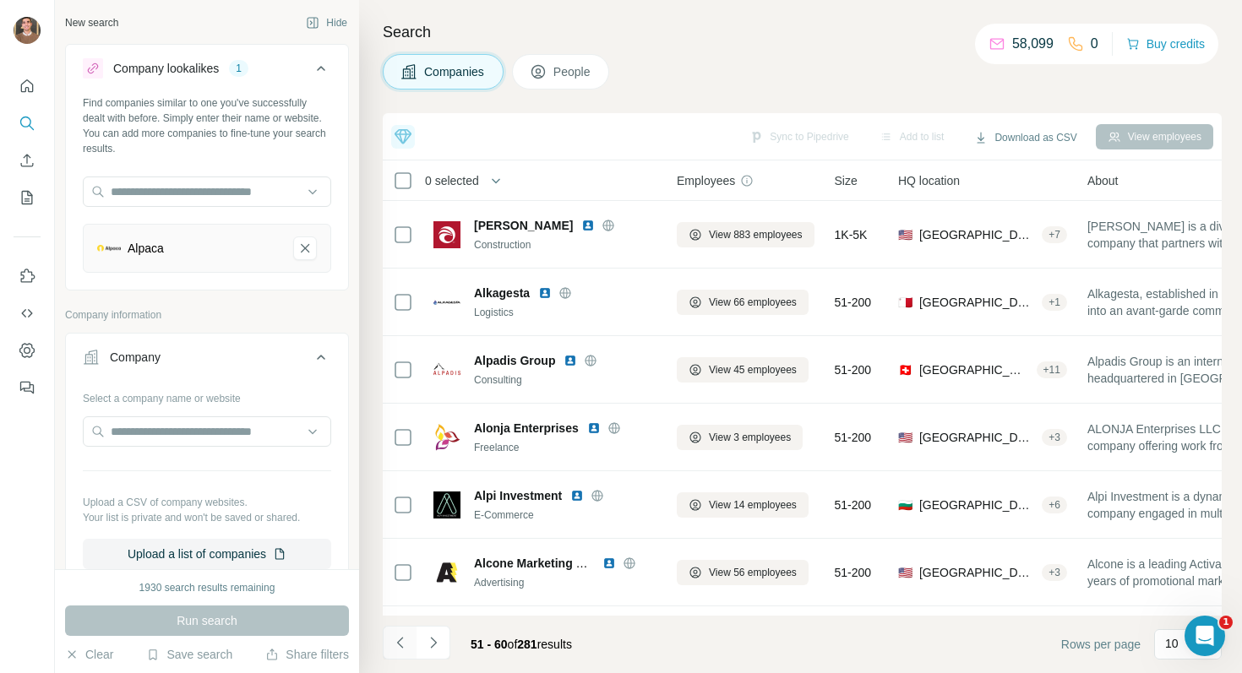
click at [403, 633] on button "Navigate to previous page" at bounding box center [400, 643] width 34 height 34
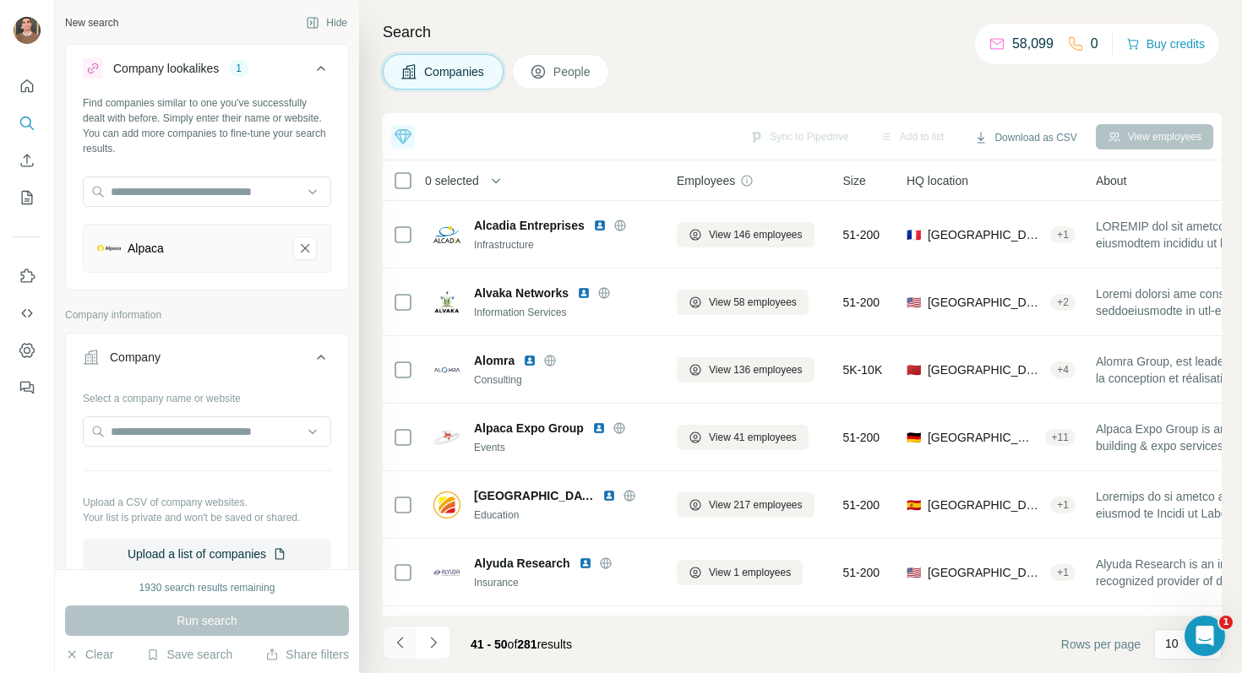
click at [403, 633] on button "Navigate to previous page" at bounding box center [400, 643] width 34 height 34
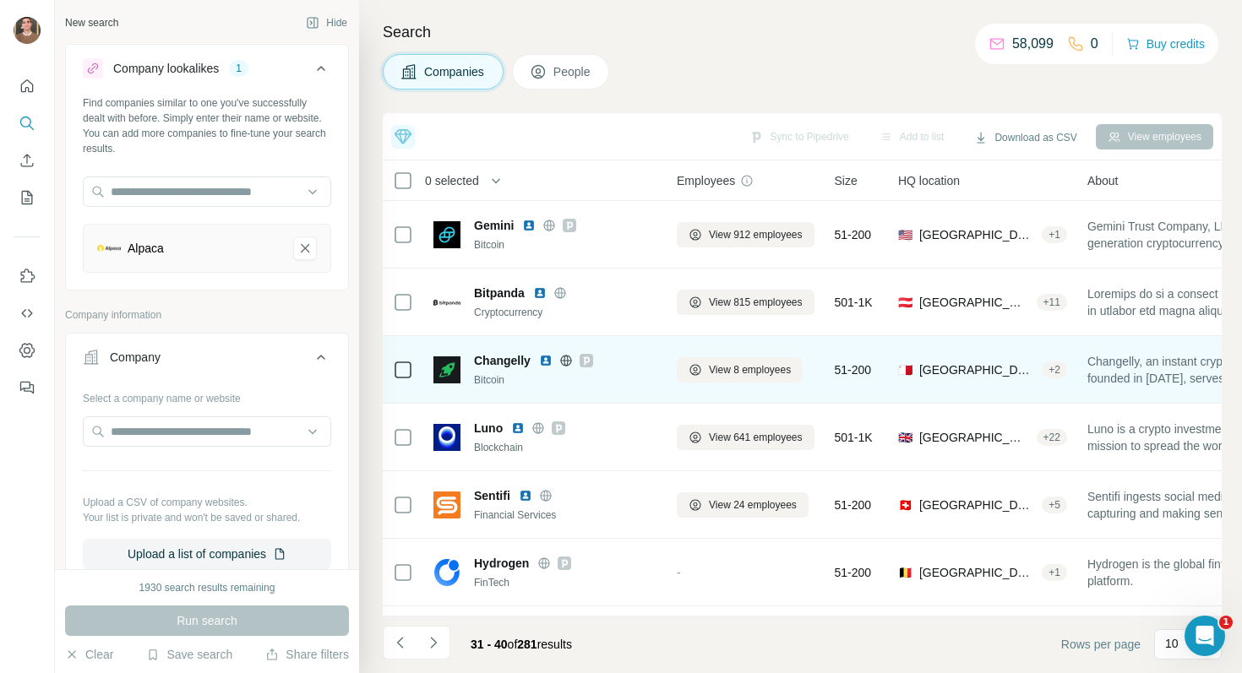
click at [542, 359] on img at bounding box center [546, 361] width 14 height 14
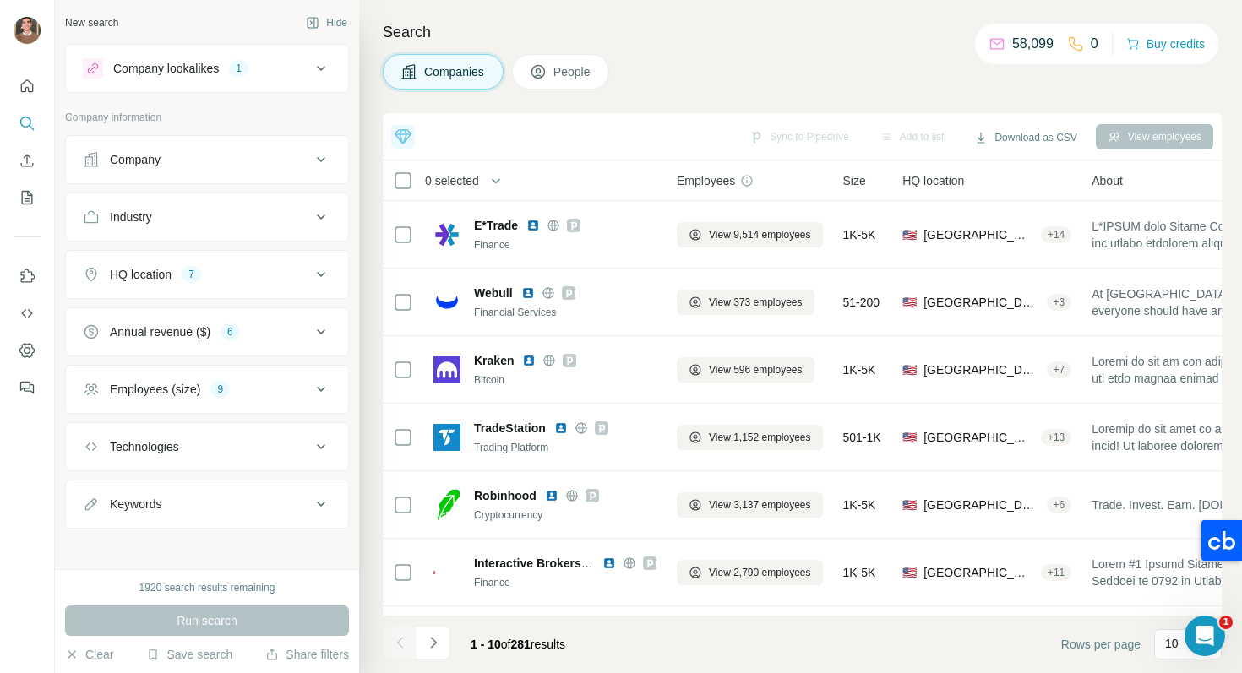
click at [309, 65] on div "Company lookalikes 1" at bounding box center [197, 68] width 228 height 20
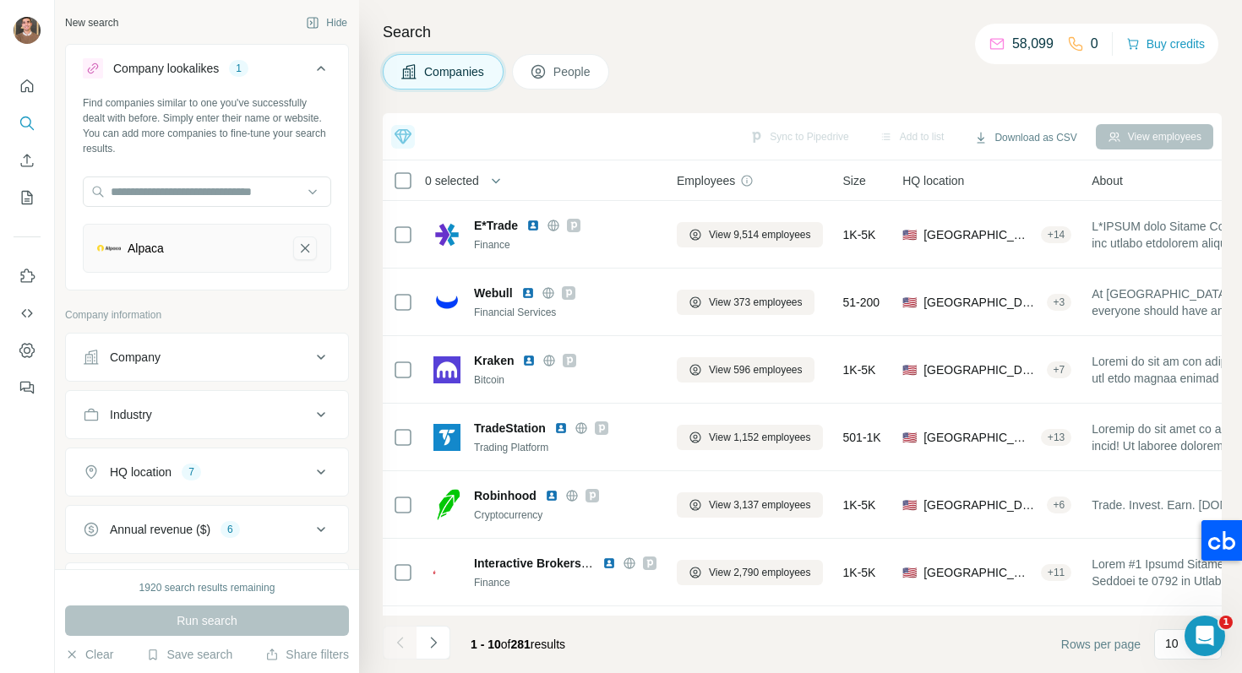
click at [306, 245] on icon "Alpaca-remove-button" at bounding box center [304, 248] width 15 height 17
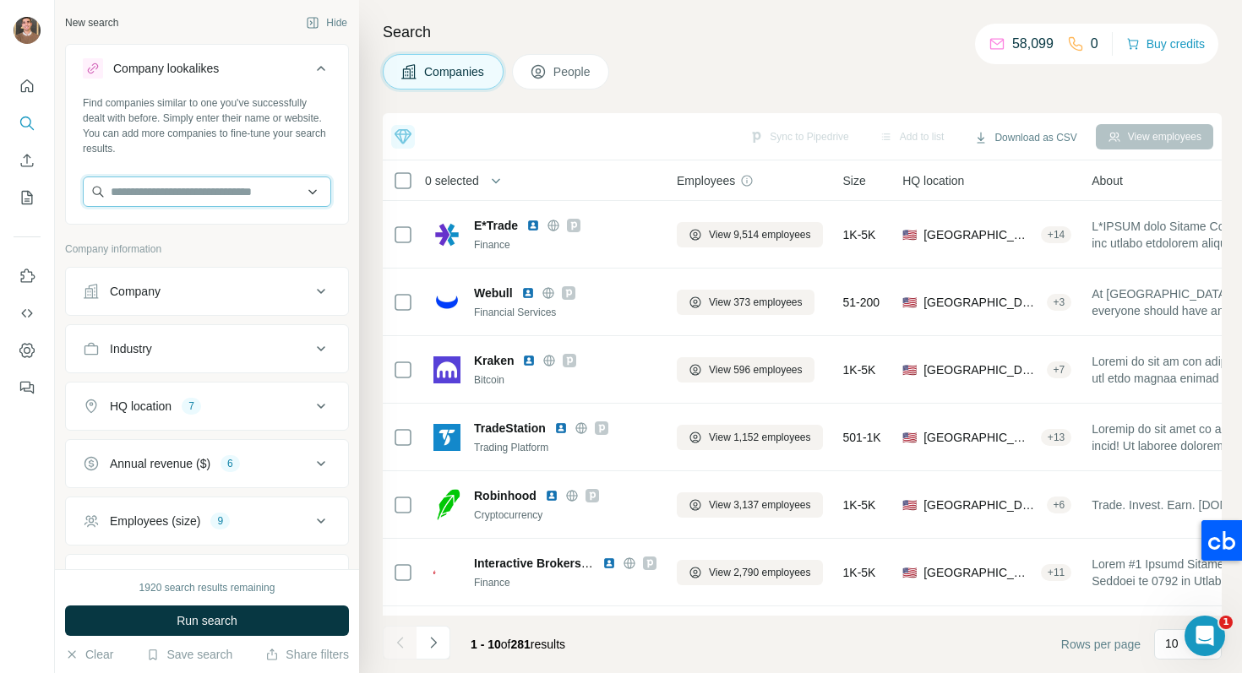
click at [264, 194] on input "text" at bounding box center [207, 192] width 248 height 30
paste input "********"
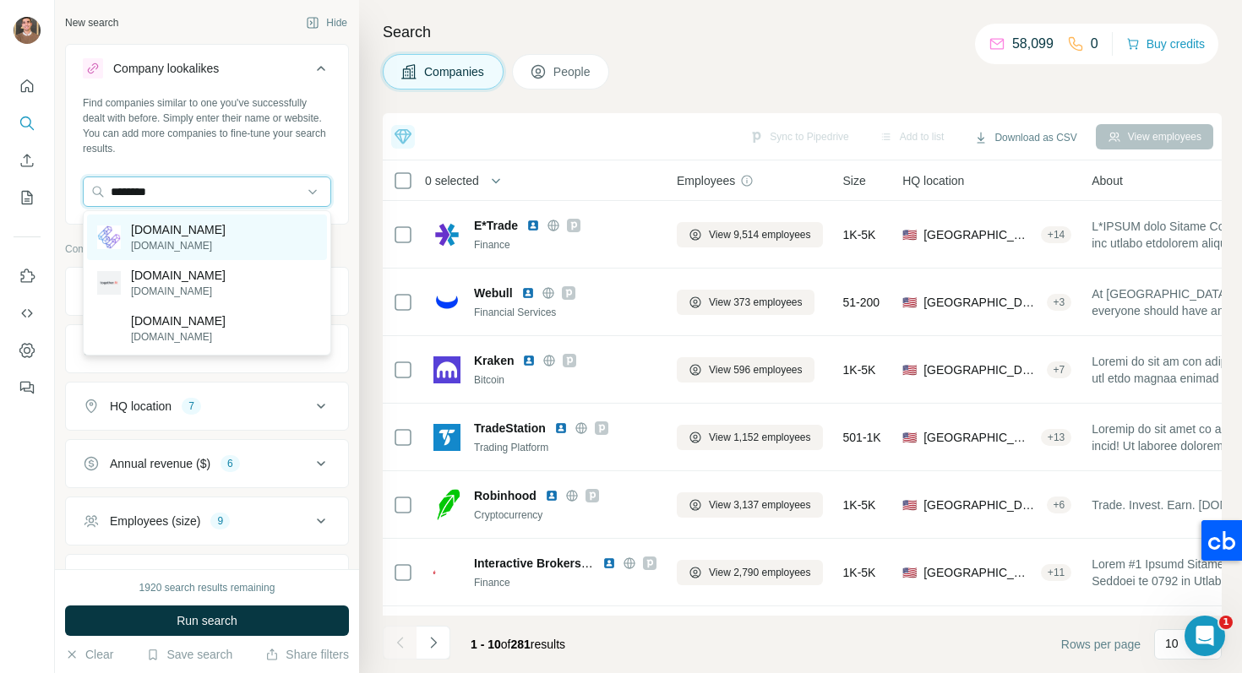
type input "********"
click at [207, 242] on div "ether.fi ether.fi" at bounding box center [207, 238] width 240 height 46
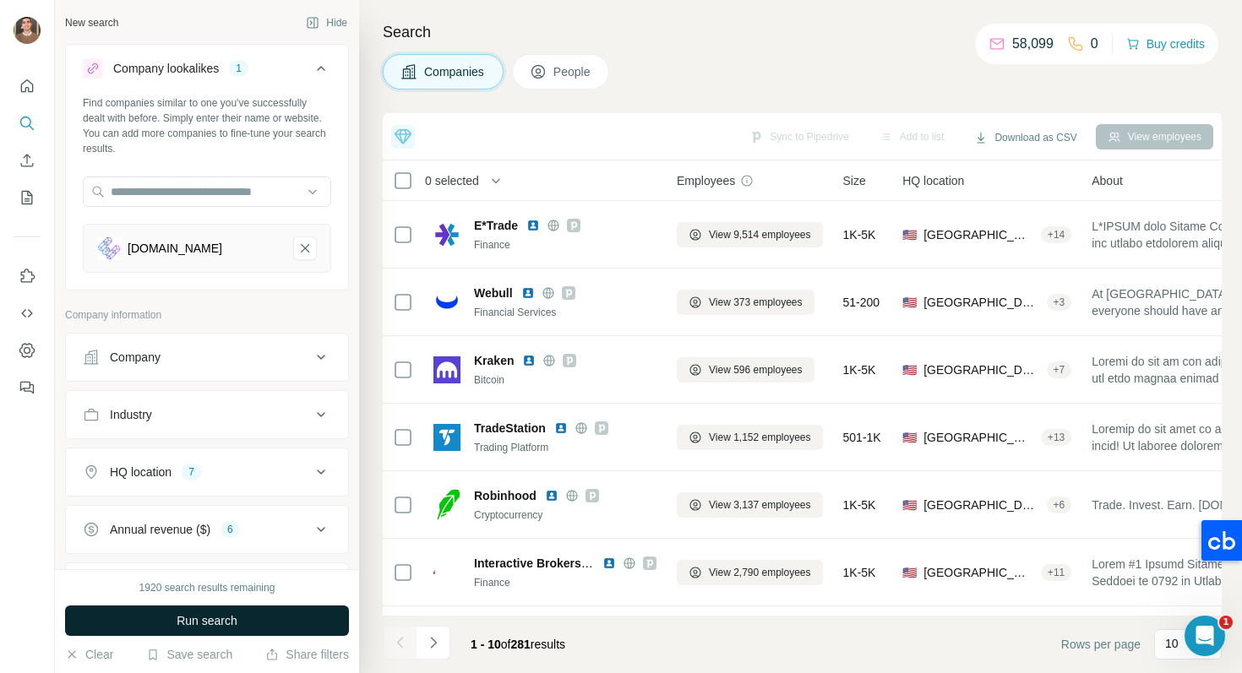
click at [273, 621] on button "Run search" at bounding box center [207, 621] width 284 height 30
